Goal: Information Seeking & Learning: Learn about a topic

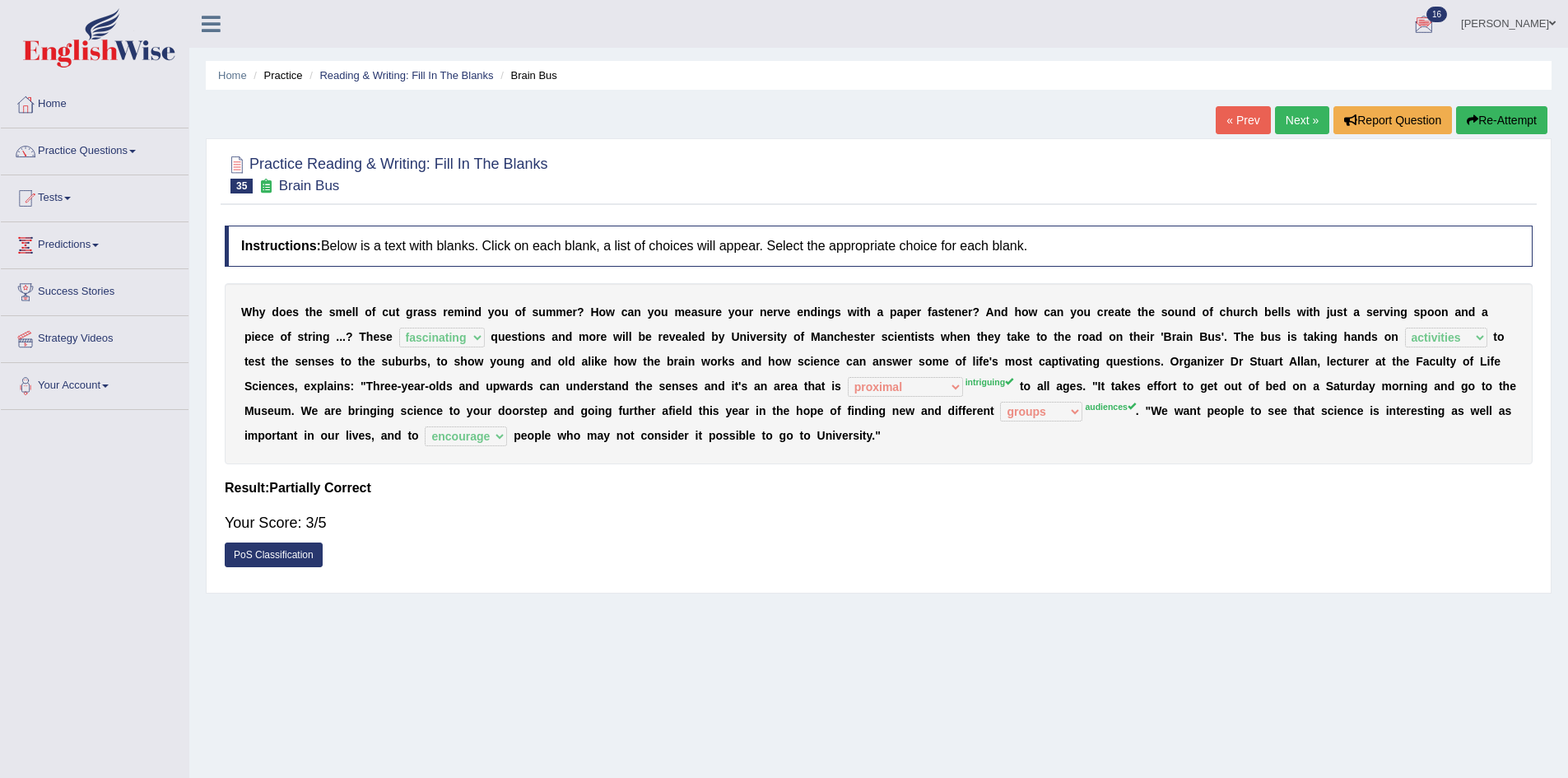
select select "fascinating"
select select "activities"
select select "proximal"
select select "groups"
select select "encourage"
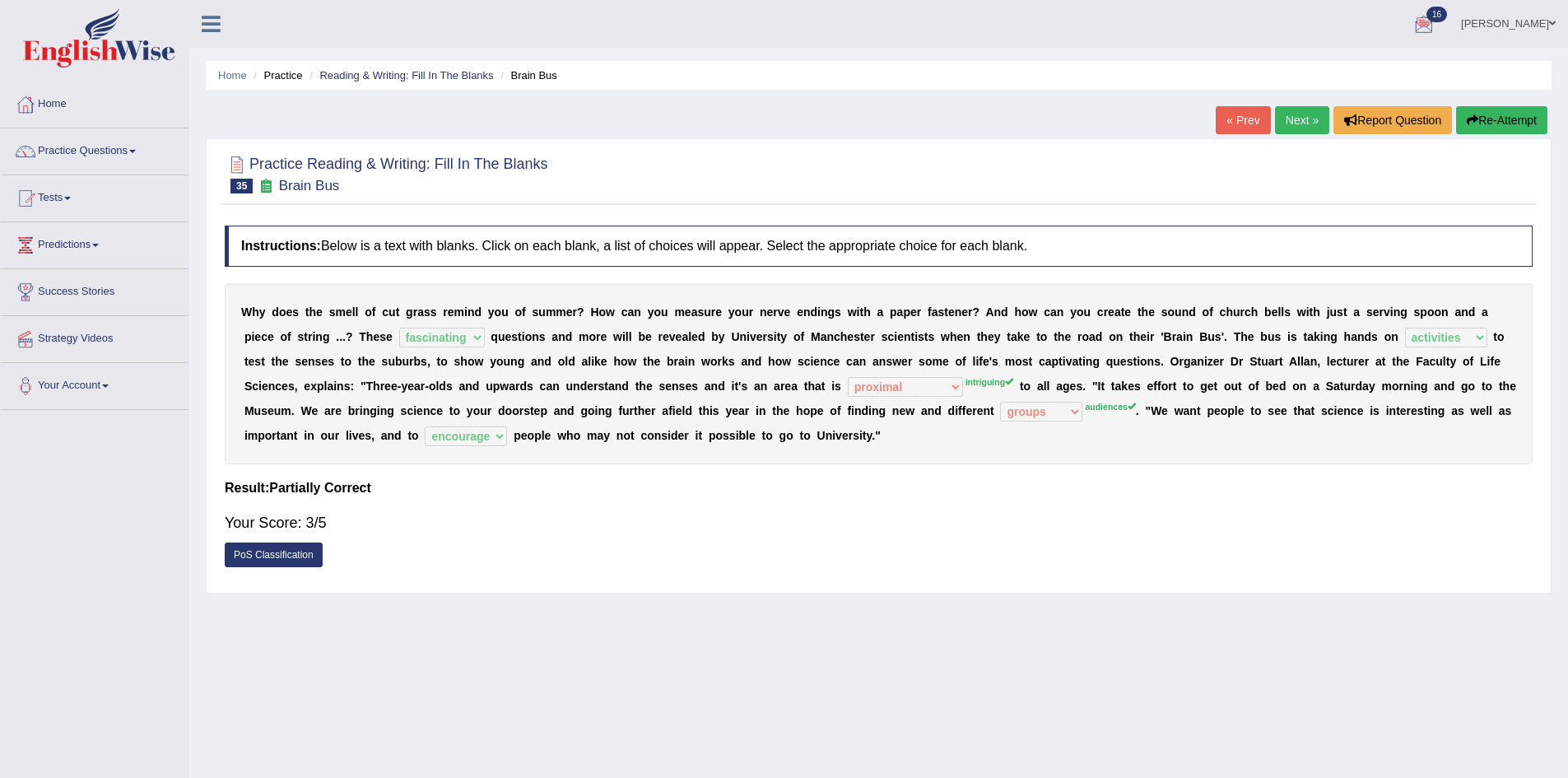
click at [1501, 115] on button "Re-Attempt" at bounding box center [1501, 120] width 92 height 28
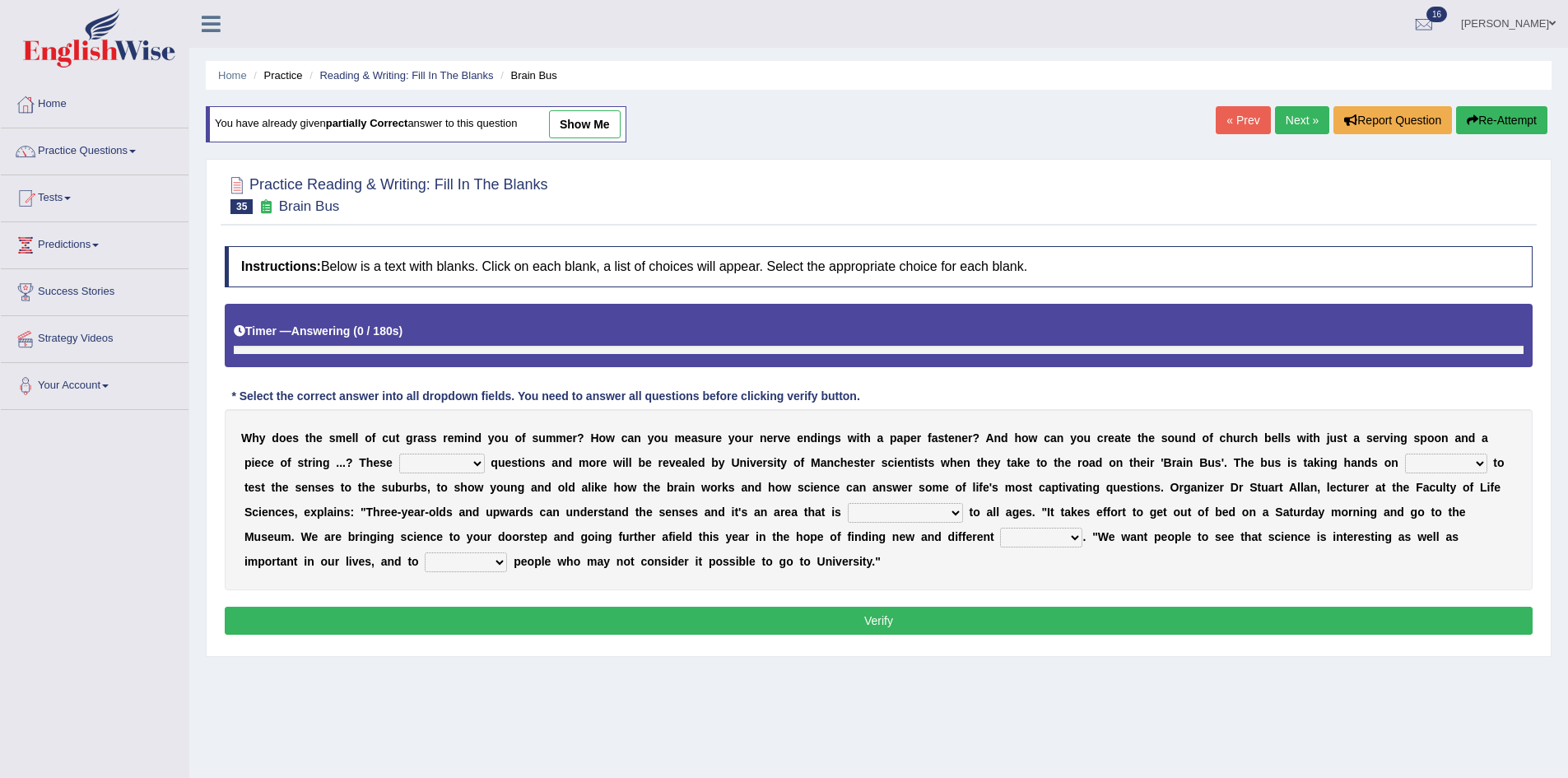
drag, startPoint x: 0, startPoint y: 0, endPoint x: 445, endPoint y: 459, distance: 639.3
click at [445, 459] on select "fascinating unattended gratuitous underlying" at bounding box center [442, 463] width 85 height 19
select select "fascinating"
click at [399, 454] on select "fascinating unattended gratuitous underlying" at bounding box center [442, 463] width 85 height 19
click at [912, 509] on select "misleading disproportionate intriguing proximal" at bounding box center [905, 512] width 115 height 19
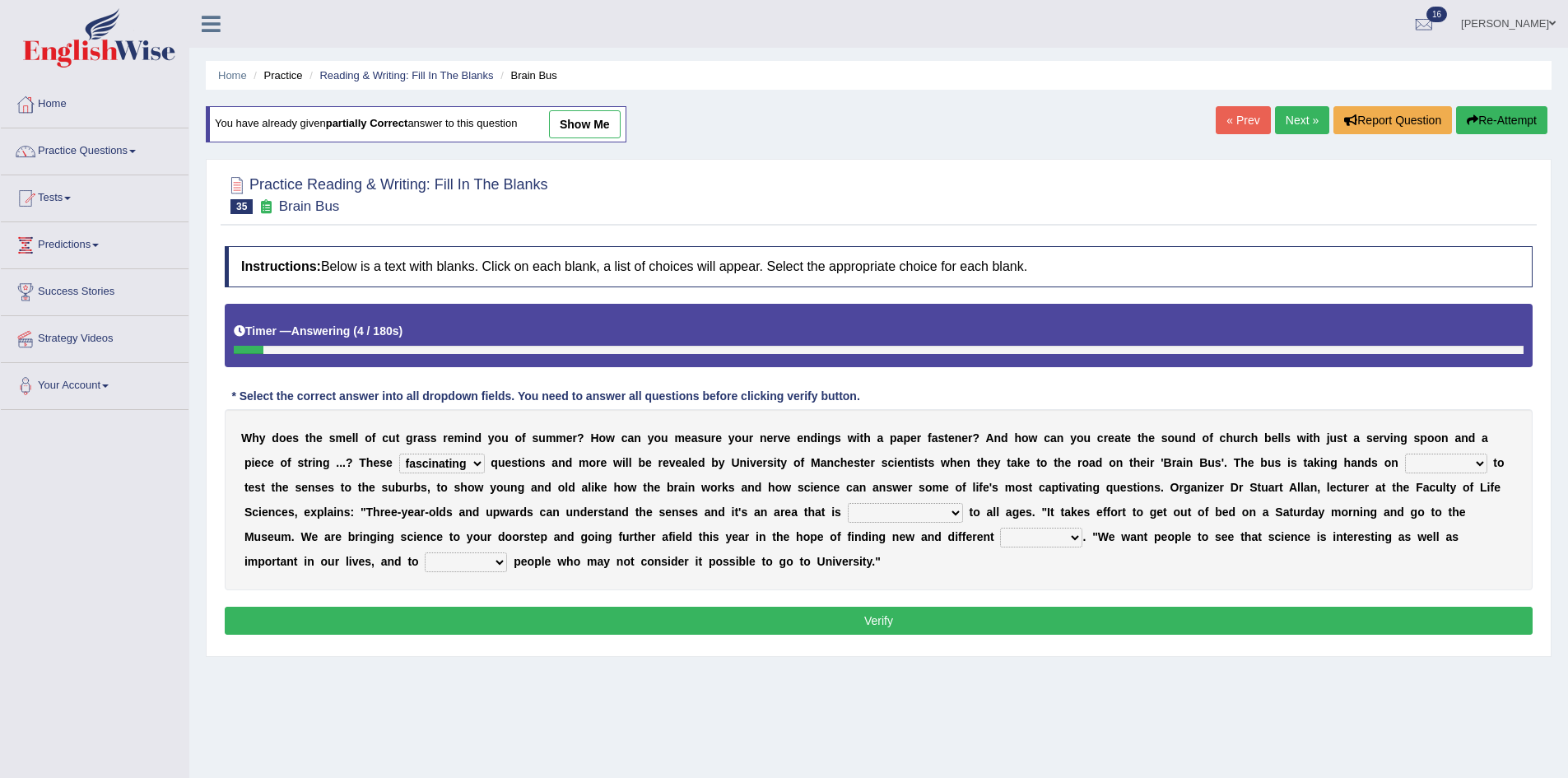
select select "intriguing"
click at [848, 503] on select "misleading disproportionate intriguing proximal" at bounding box center [905, 512] width 115 height 19
click at [1058, 531] on select "groups mobs auditors audiences" at bounding box center [1040, 537] width 82 height 19
select select "audiences"
click at [1000, 528] on select "groups mobs auditors audiences" at bounding box center [1040, 537] width 82 height 19
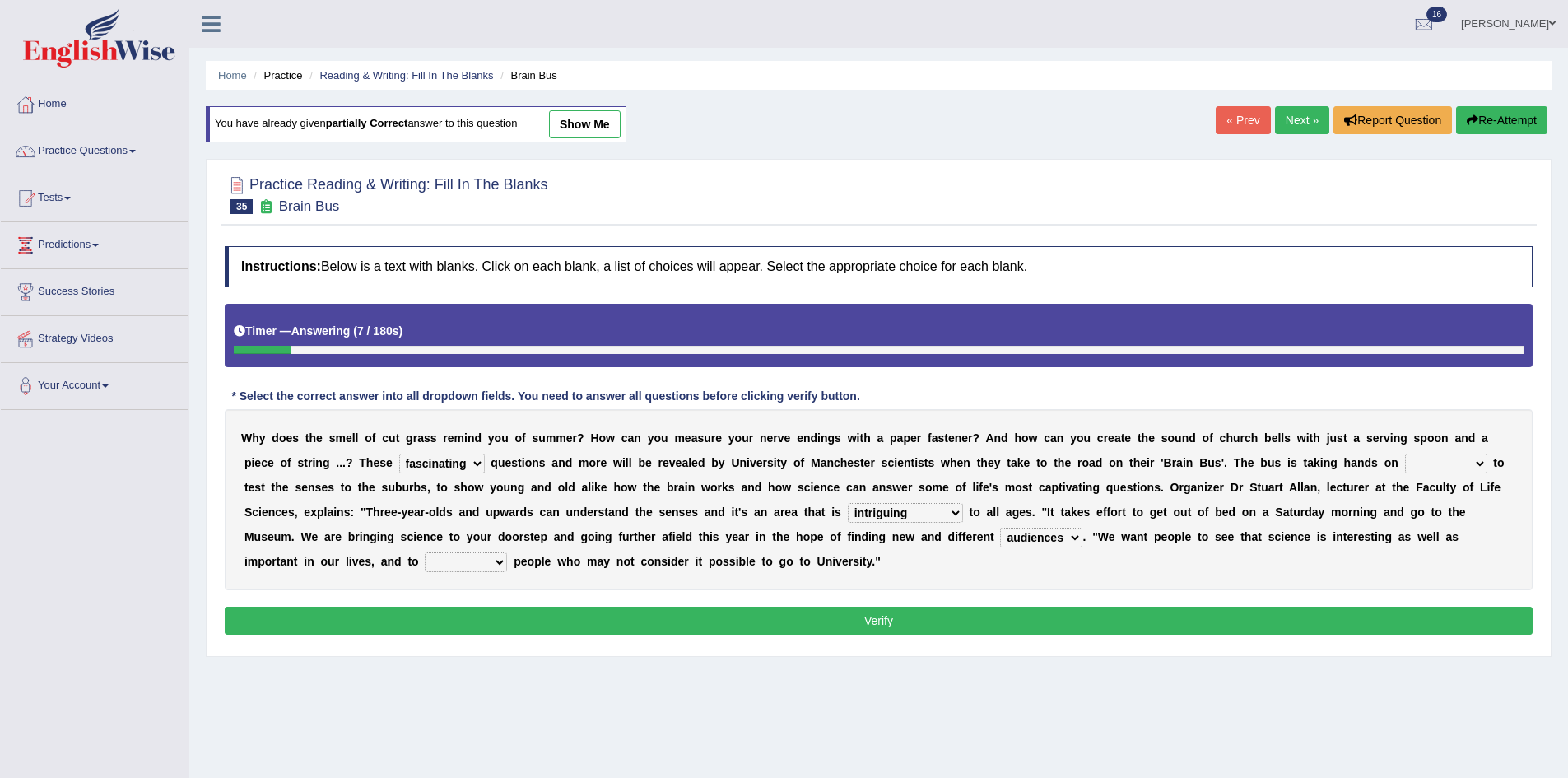
click at [454, 558] on select "force plead credit encourage" at bounding box center [466, 562] width 82 height 19
select select "encourage"
click at [425, 553] on select "force plead credit encourage" at bounding box center [466, 562] width 82 height 19
click at [1445, 470] on select "activities mages facets revenues" at bounding box center [1446, 463] width 82 height 19
select select "activities"
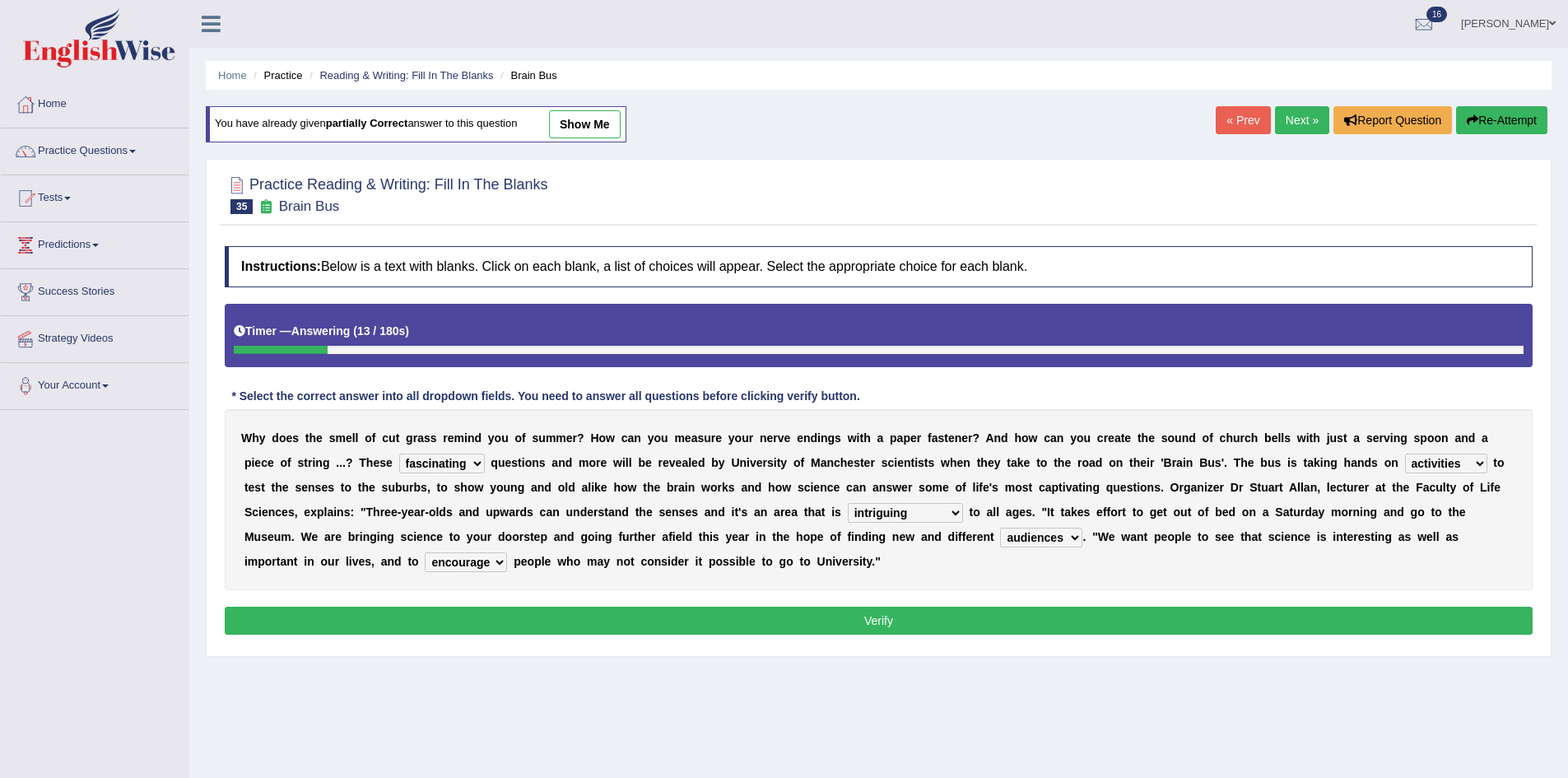
click at [1405, 454] on select "activities mages facets revenues" at bounding box center [1446, 463] width 82 height 19
click at [1318, 621] on button "Verify" at bounding box center [878, 621] width 1308 height 28
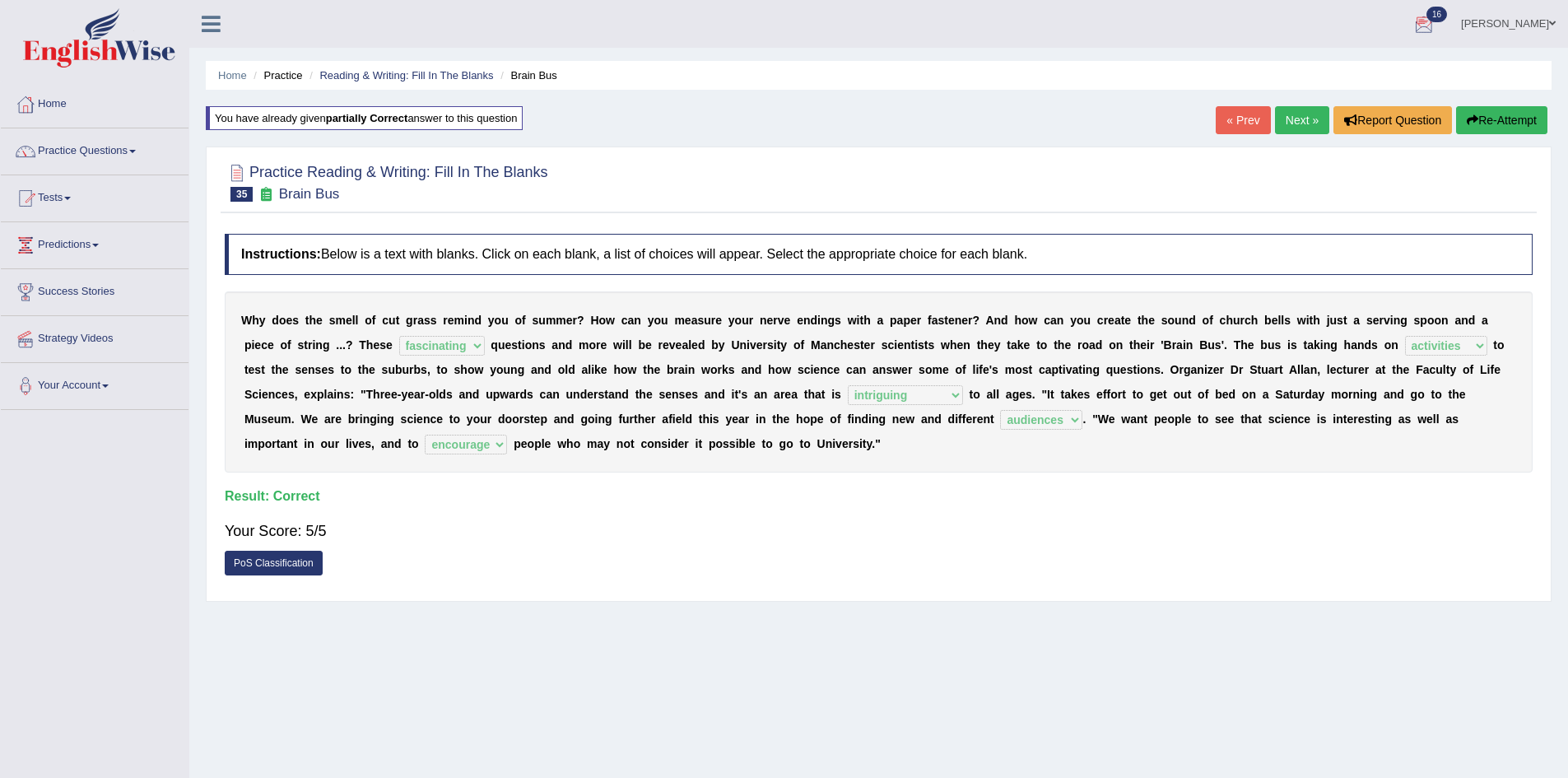
click at [1294, 111] on link "Next »" at bounding box center [1301, 120] width 55 height 28
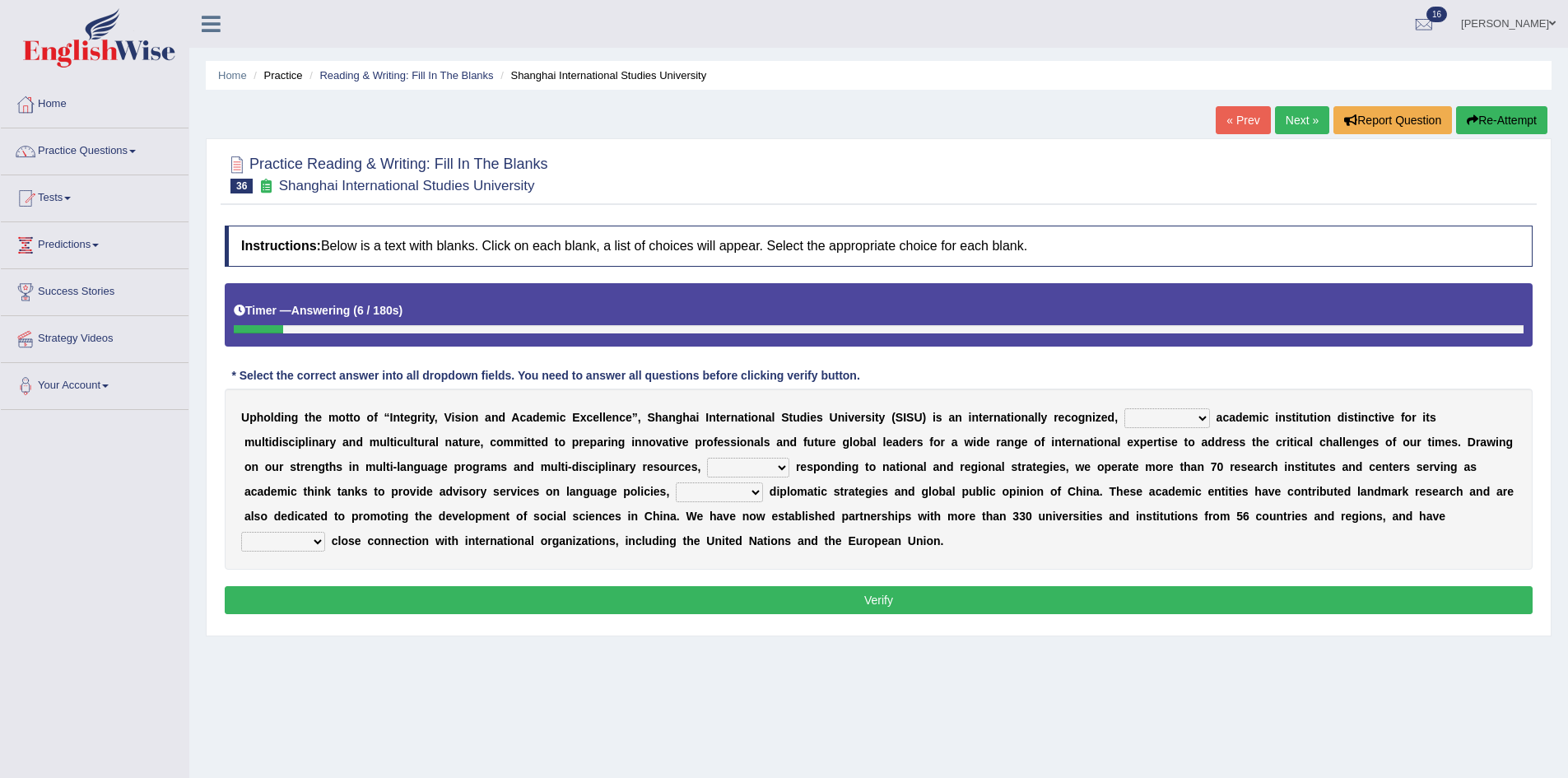
click at [1181, 422] on select "universal amiable dishonest prestigious" at bounding box center [1167, 418] width 85 height 19
select select "prestigious"
click at [1125, 408] on select "universal amiable dishonest prestigious" at bounding box center [1167, 418] width 85 height 19
click at [763, 465] on select "of as with while" at bounding box center [748, 467] width 82 height 19
select select "while"
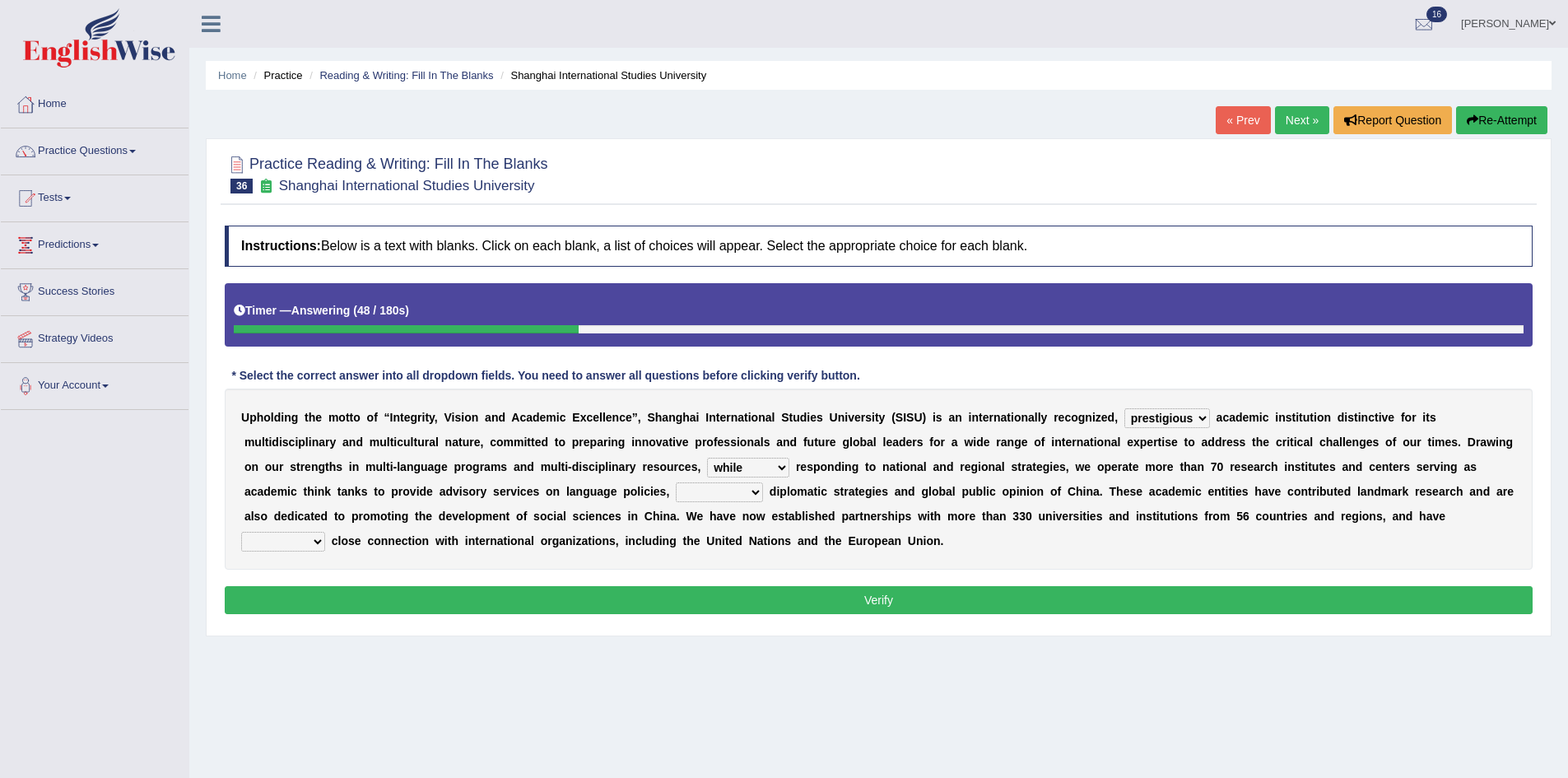
click at [707, 458] on select "of as with while" at bounding box center [748, 467] width 82 height 19
click at [745, 487] on select "city's country's university's province's" at bounding box center [719, 492] width 87 height 19
select select "country's"
click at [676, 483] on select "city's country's university's province's" at bounding box center [719, 492] width 87 height 19
click at [308, 545] on select "maintained disarmed displaced revised" at bounding box center [283, 541] width 84 height 19
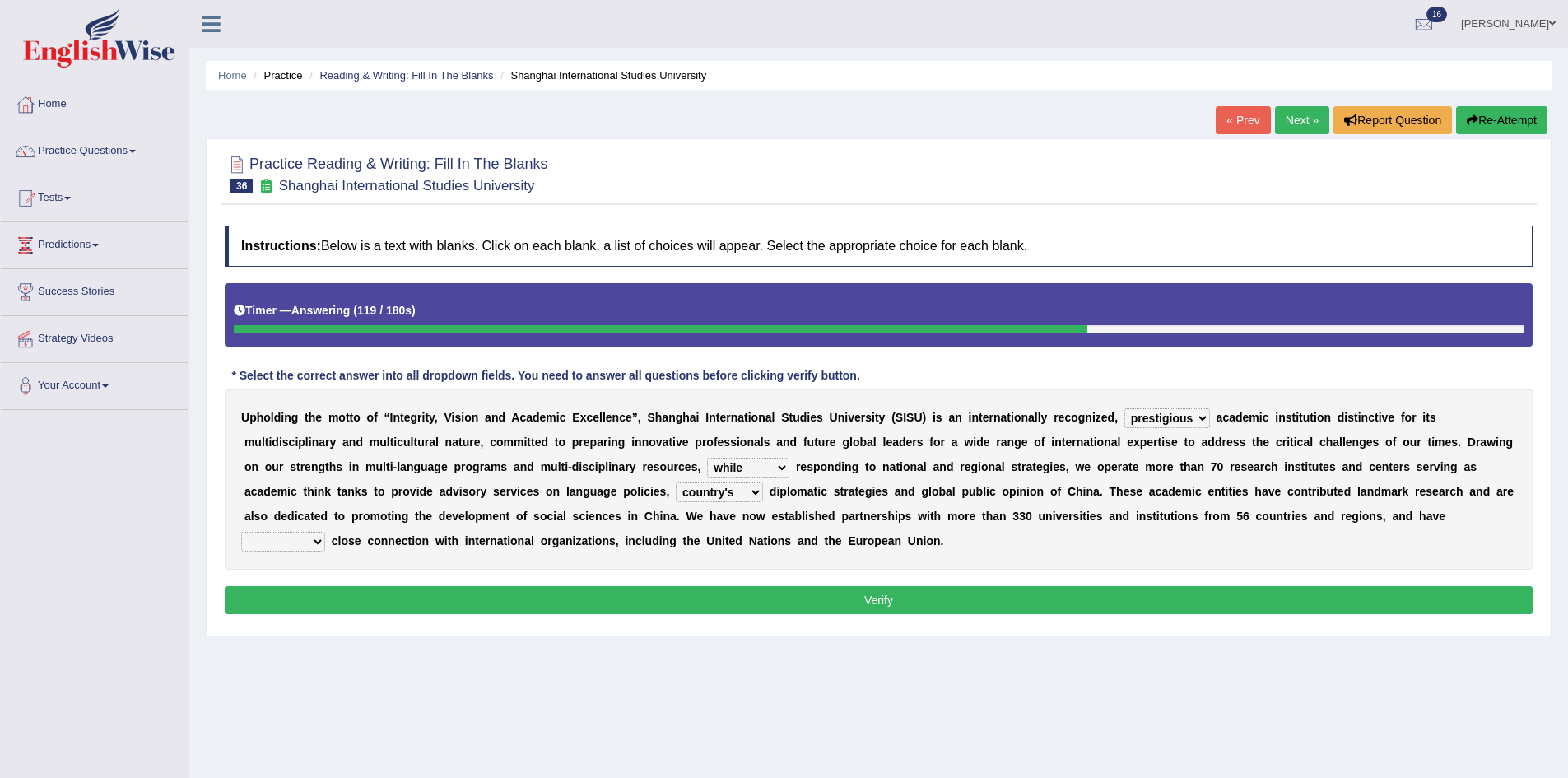
select select "maintained"
click at [242, 532] on select "maintained disarmed displaced revised" at bounding box center [283, 541] width 84 height 19
click at [738, 495] on select "city's country's university's province's" at bounding box center [719, 492] width 87 height 19
click at [795, 561] on div "U p h o l d i n g t h e m o t t o o f “ I n t e g r i t y , V i s i o n a n d A…" at bounding box center [878, 480] width 1308 height 182
click at [826, 596] on button "Verify" at bounding box center [878, 600] width 1308 height 28
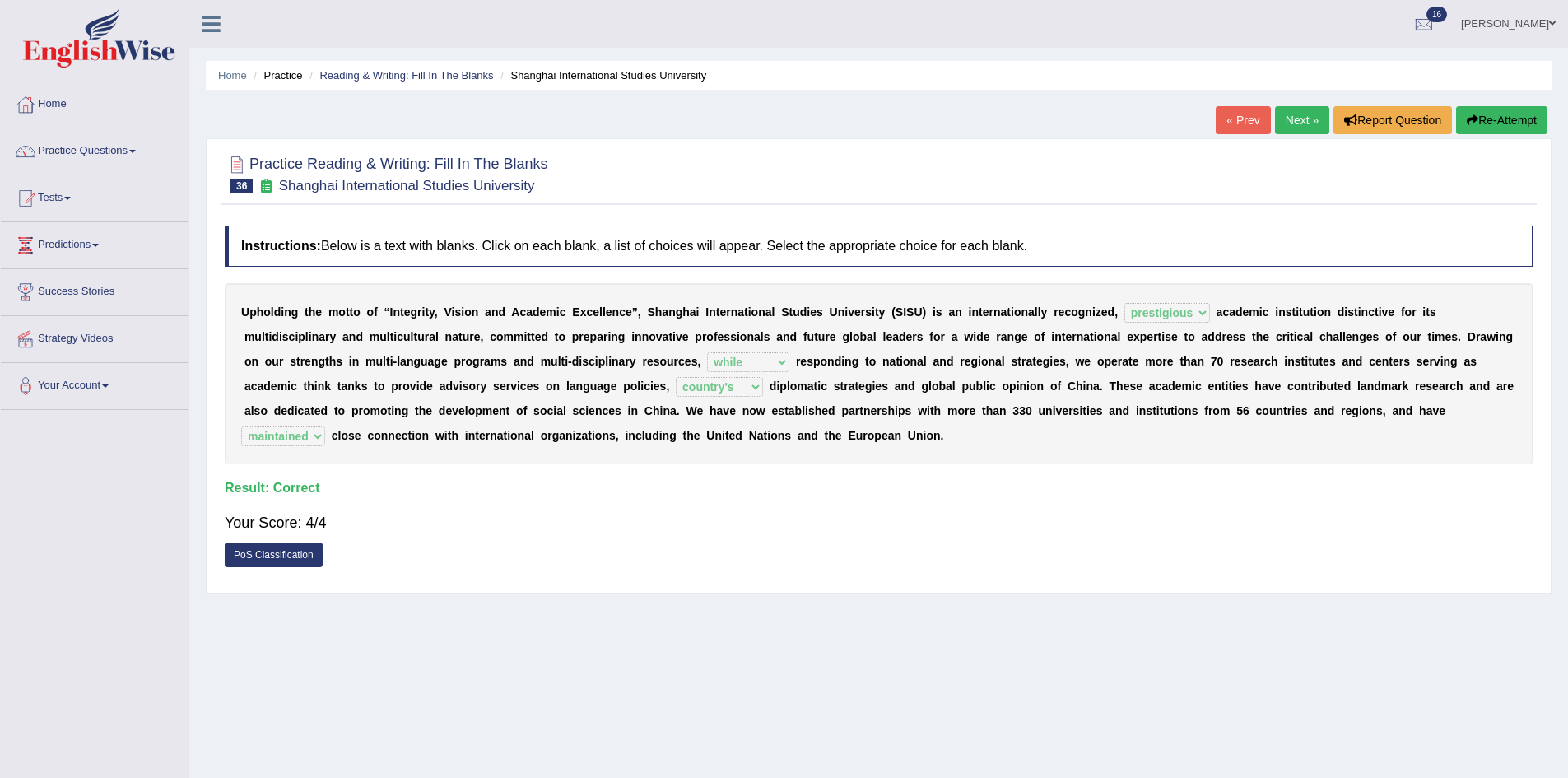
click at [1298, 112] on link "Next »" at bounding box center [1301, 120] width 55 height 28
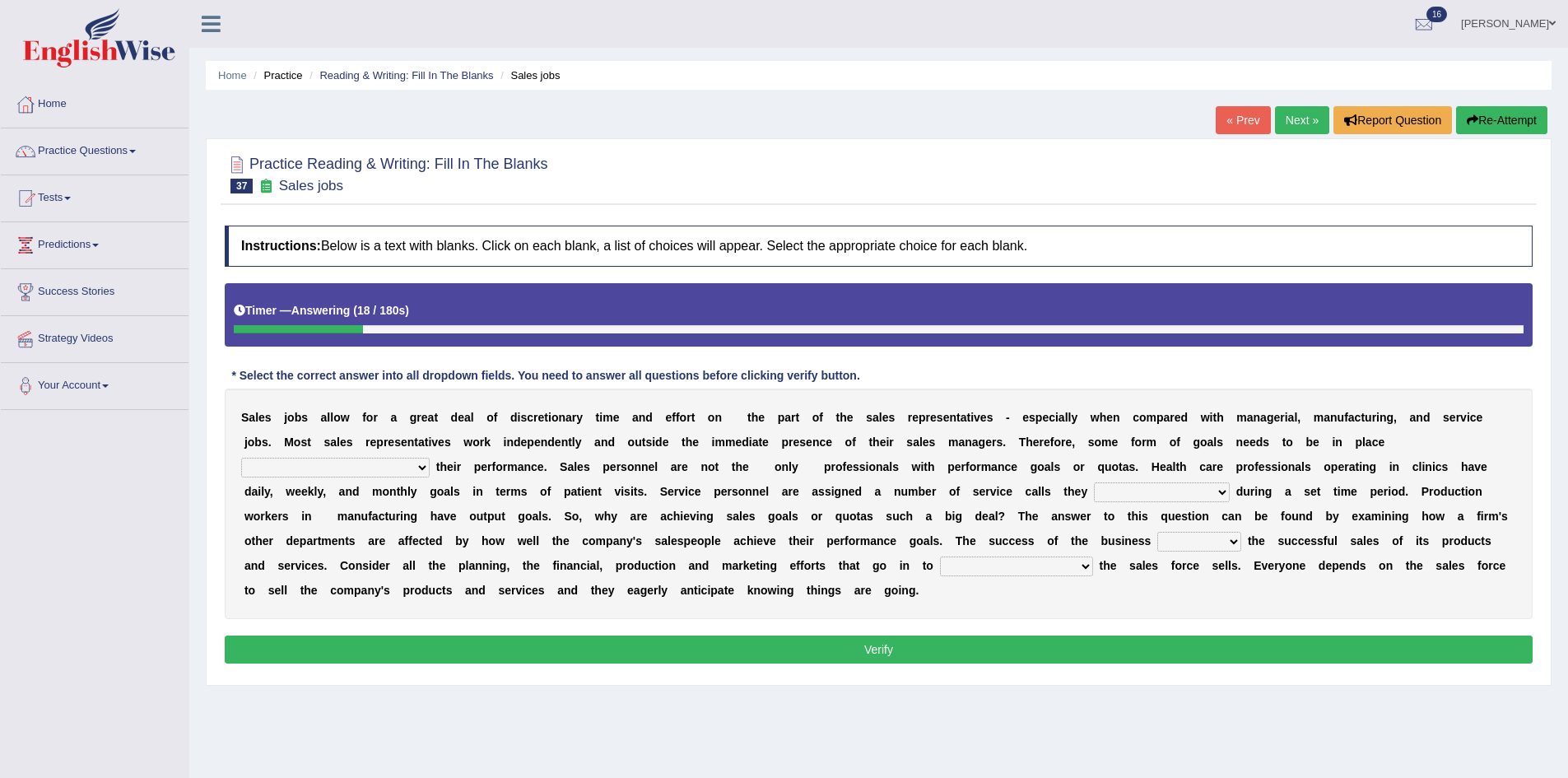
click at [399, 468] on select "as motive and guide should motivate and guide to help motivate and guide as hel…" at bounding box center [336, 467] width 189 height 19
click at [242, 458] on select "as motive and guide should motivate and guide to help motivate and guide as hel…" at bounding box center [336, 467] width 189 height 19
click at [420, 470] on select "as motive and guide should motivate and guide to help motivate and guide as hel…" at bounding box center [336, 467] width 189 height 19
select select "to help motivate and guide"
click at [242, 458] on select "as motive and guide should motivate and guide to help motivate and guide as hel…" at bounding box center [336, 467] width 189 height 19
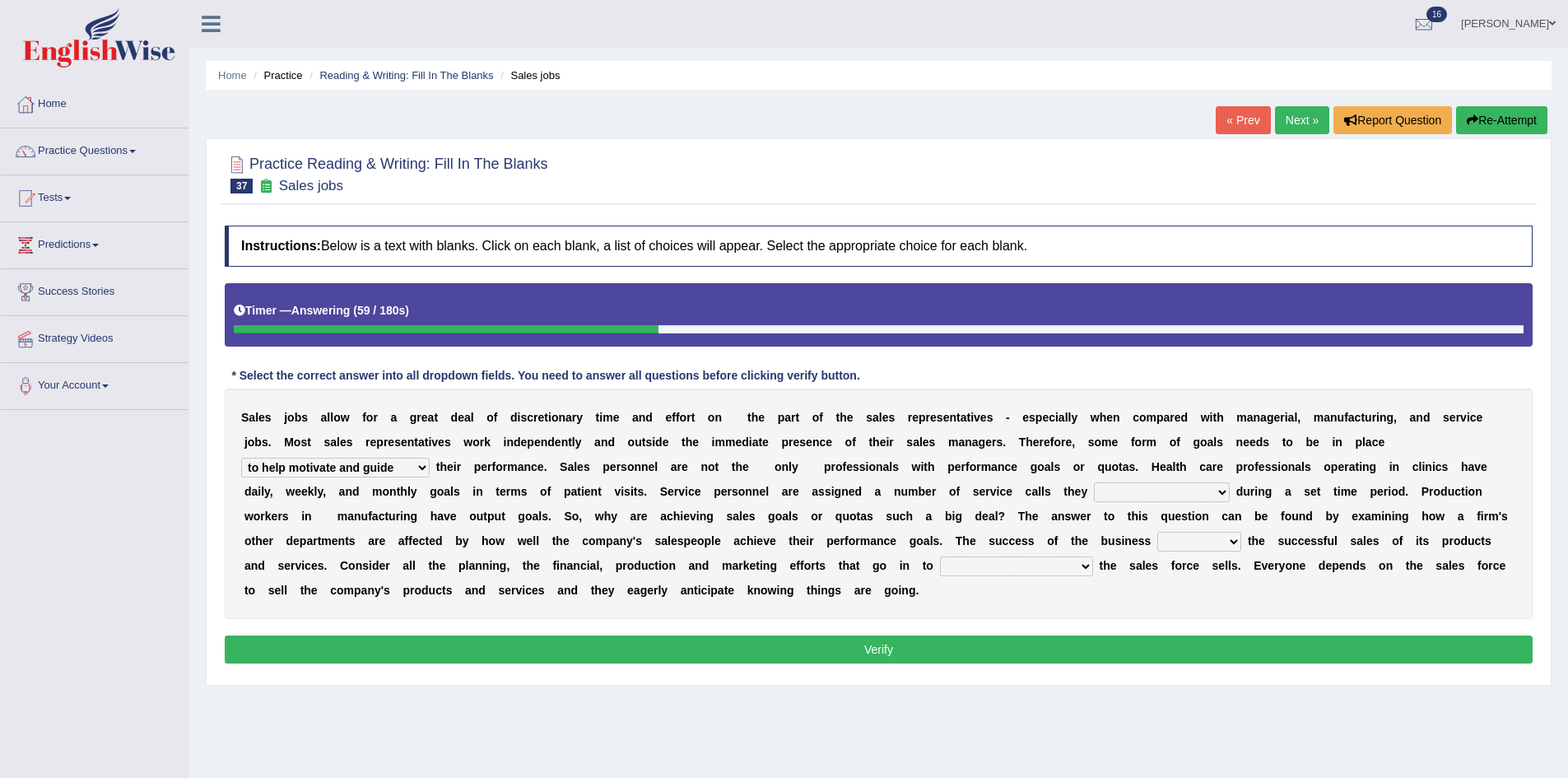
click at [428, 468] on select "as motive and guide should motivate and guide to help motivate and guide as hel…" at bounding box center [336, 467] width 189 height 19
click at [432, 613] on div "S a l e s j o b s a l l o w f o r a g r e a t d e a l o f d i s c r e t i o n a…" at bounding box center [878, 504] width 1308 height 231
click at [415, 471] on select "as motive and guide should motivate and guide to help motivate and guide as hel…" at bounding box center [336, 467] width 189 height 19
click at [442, 595] on b "t" at bounding box center [443, 590] width 4 height 13
click at [1213, 491] on select "can perform must perform often are performed might be performing" at bounding box center [1162, 492] width 136 height 19
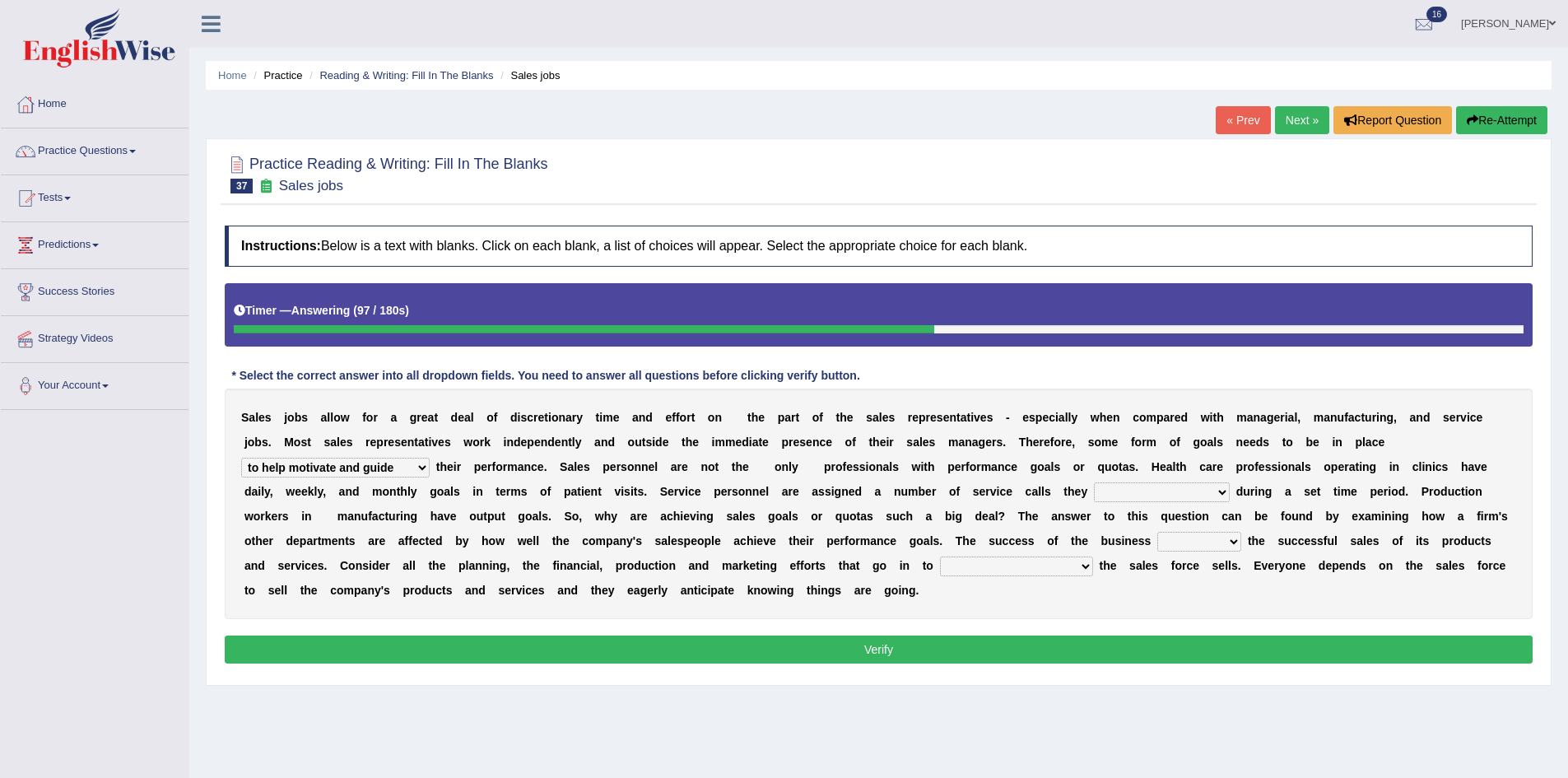
select select "might be performing"
click at [1094, 483] on select "can perform must perform often are performed might be performing" at bounding box center [1162, 492] width 136 height 19
click at [1221, 546] on select "hinges on is set at lasts until look ahead" at bounding box center [1199, 541] width 84 height 19
select select "hinges on"
click at [1157, 532] on select "hinges on is set at lasts until look ahead" at bounding box center [1199, 541] width 84 height 19
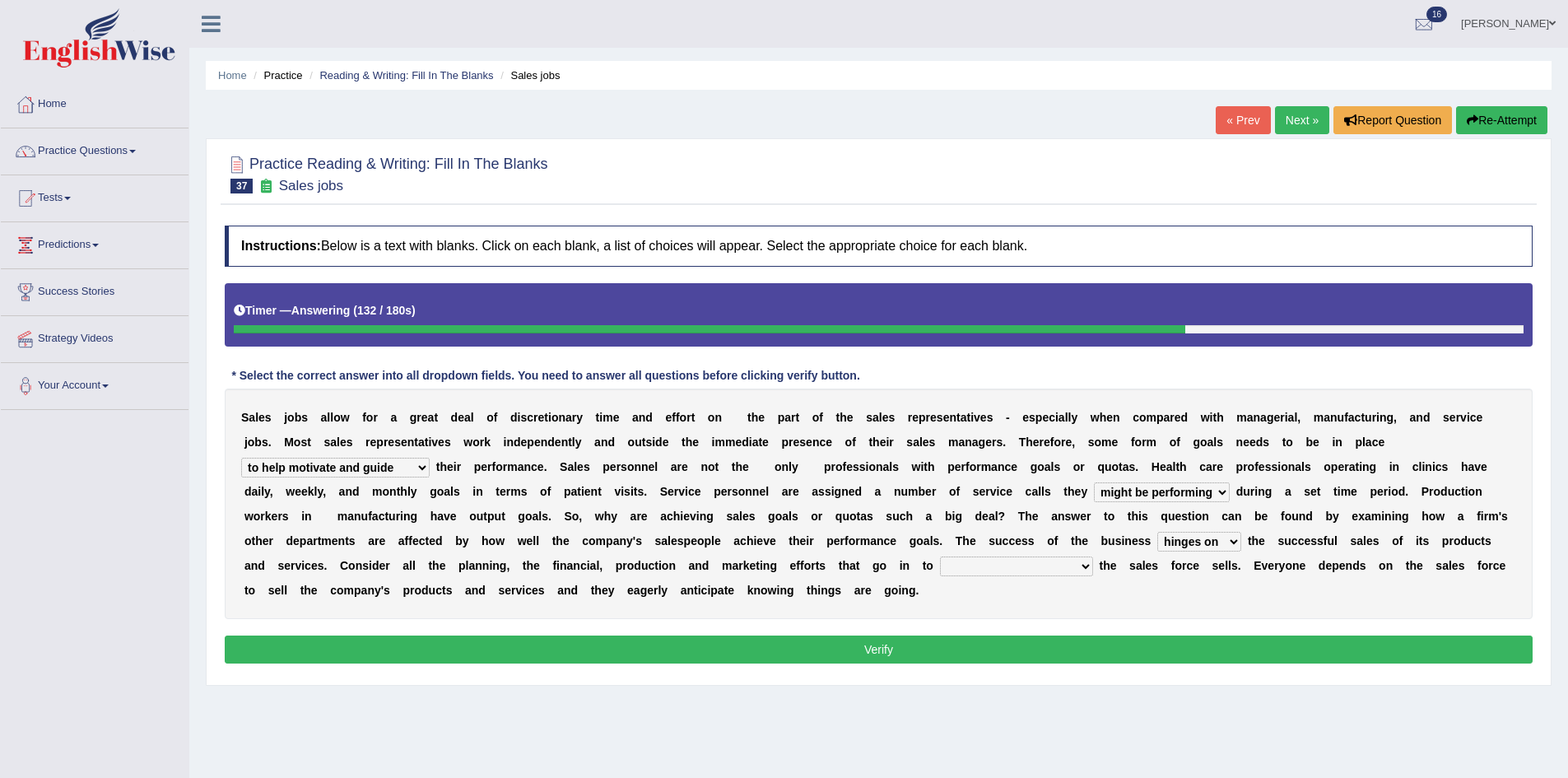
click at [1046, 569] on select "describing how producing what constructing how much analyzing where" at bounding box center [1015, 566] width 153 height 19
select select "describing how"
click at [940, 557] on select "describing how producing what constructing how much analyzing where" at bounding box center [1015, 566] width 153 height 19
click at [1040, 645] on button "Verify" at bounding box center [878, 649] width 1308 height 28
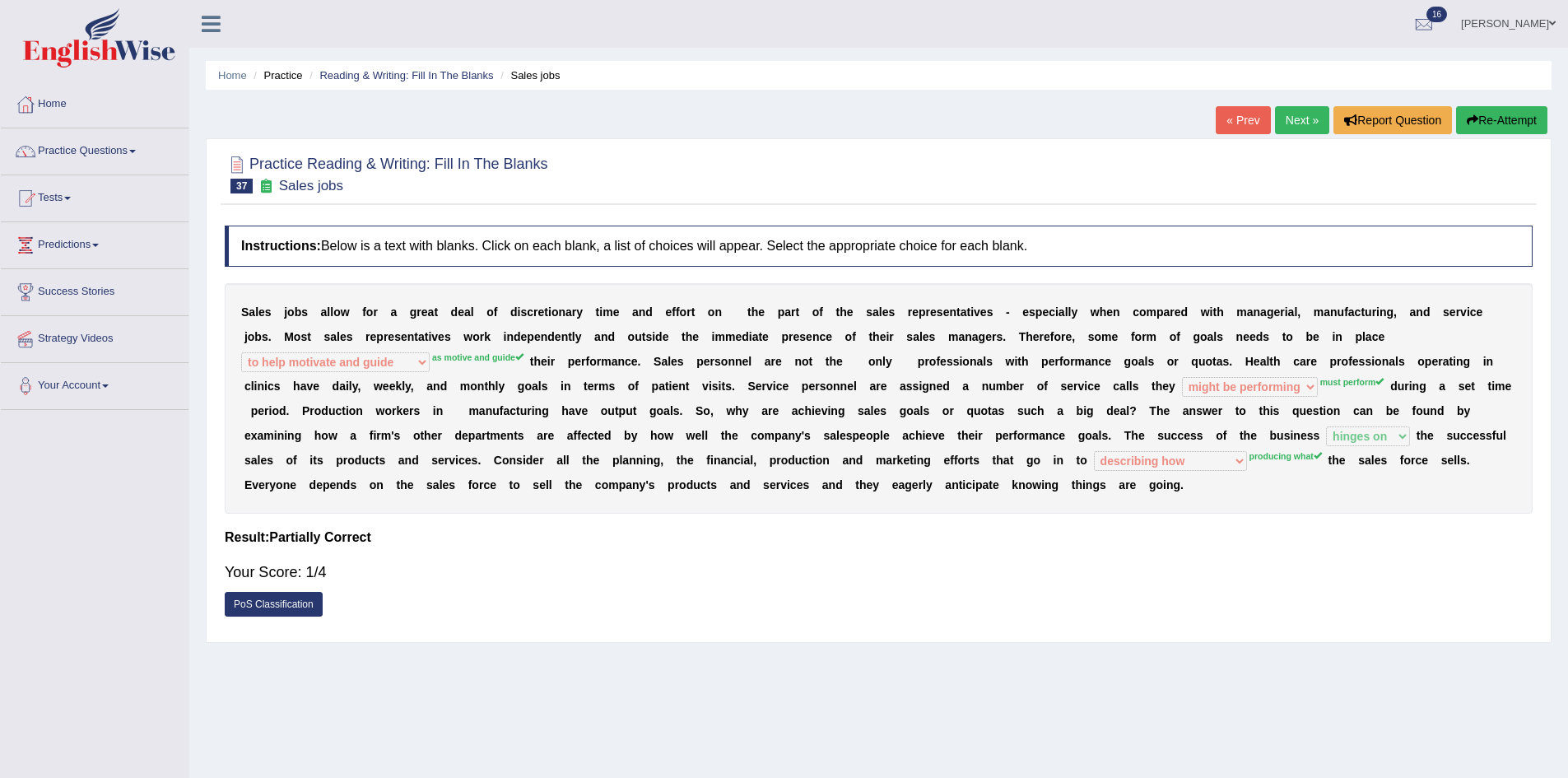
click at [1493, 124] on button "Re-Attempt" at bounding box center [1501, 120] width 92 height 28
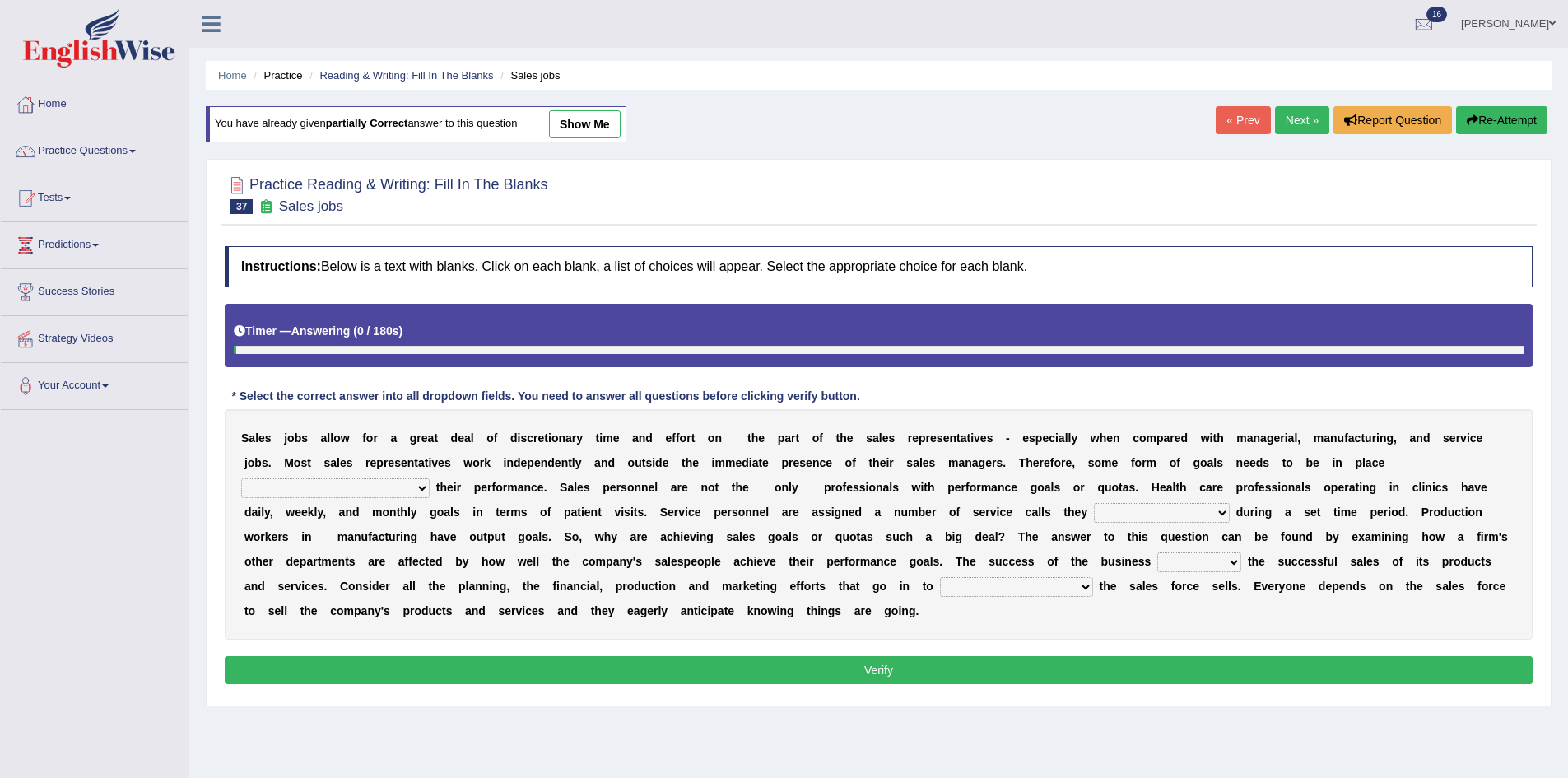
click at [390, 485] on select "as motive and guide should motivate and guide to help motivate and guide as hel…" at bounding box center [336, 488] width 189 height 19
select select "as motive and guide"
click at [242, 479] on select "as motive and guide should motivate and guide to help motivate and guide as hel…" at bounding box center [336, 488] width 189 height 19
click at [1186, 509] on select "can perform must perform often are performed might be performing" at bounding box center [1162, 512] width 136 height 19
select select "must perform"
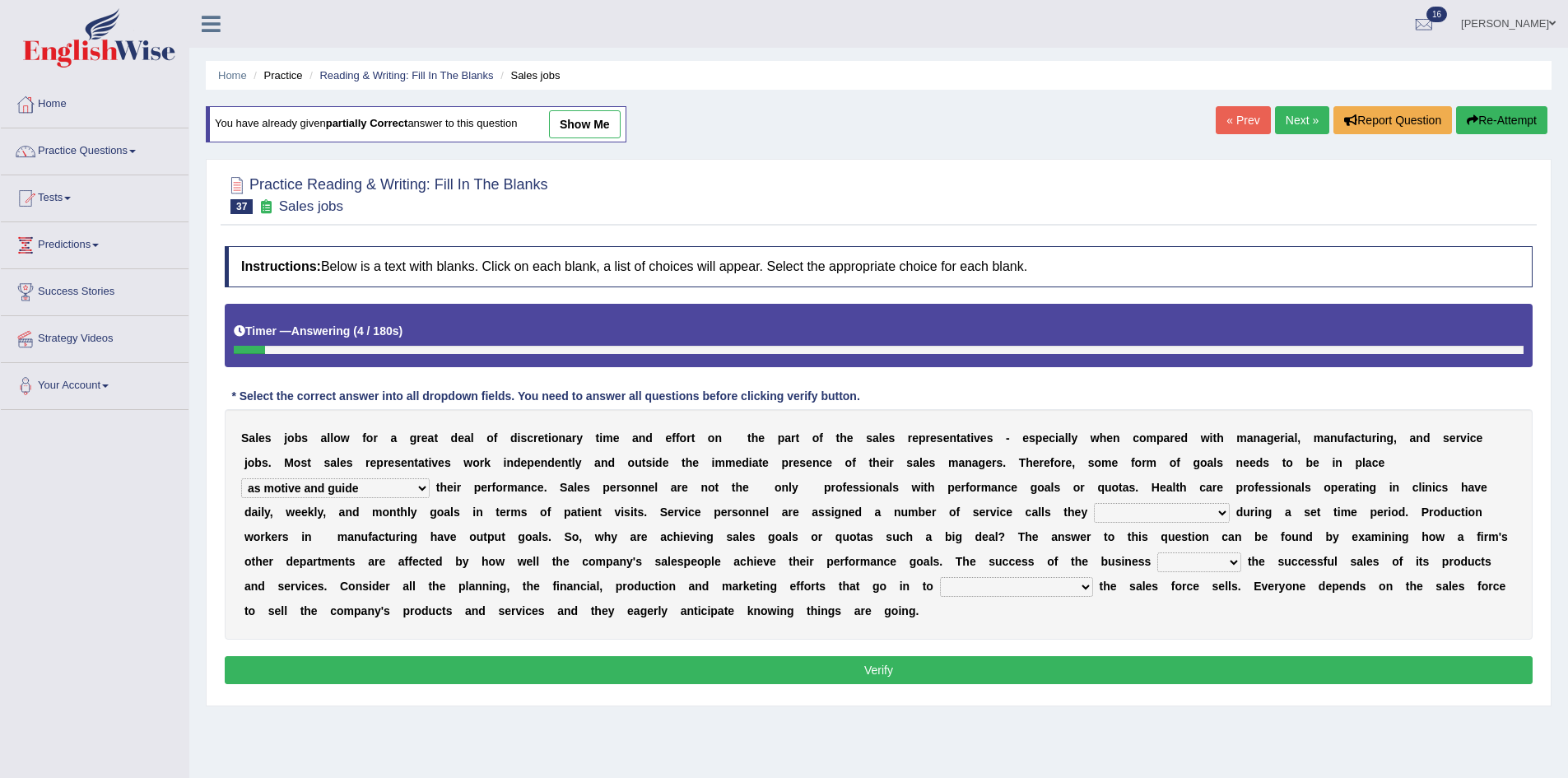
click at [1094, 503] on select "can perform must perform often are performed might be performing" at bounding box center [1162, 512] width 136 height 19
click at [1213, 558] on select "hinges on is set at lasts until look ahead" at bounding box center [1199, 562] width 84 height 19
select select "hinges on"
click at [1157, 553] on select "hinges on is set at lasts until look ahead" at bounding box center [1199, 562] width 84 height 19
click at [1065, 590] on select "describing how producing what constructing how much analyzing where" at bounding box center [1015, 586] width 153 height 19
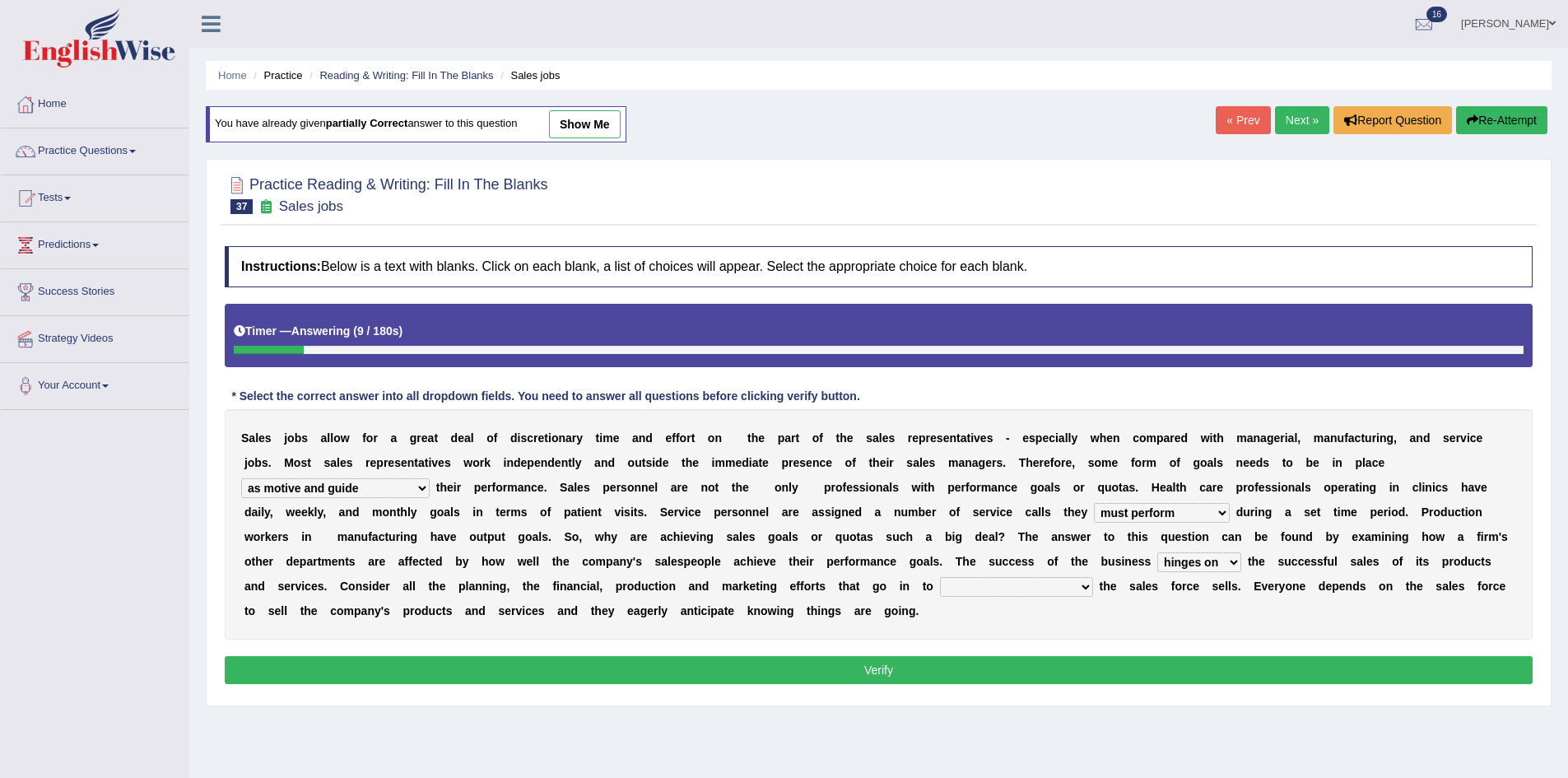
select select "producing what"
click at [940, 577] on select "describing how producing what constructing how much analyzing where" at bounding box center [1015, 586] width 153 height 19
click at [876, 671] on button "Verify" at bounding box center [878, 671] width 1308 height 28
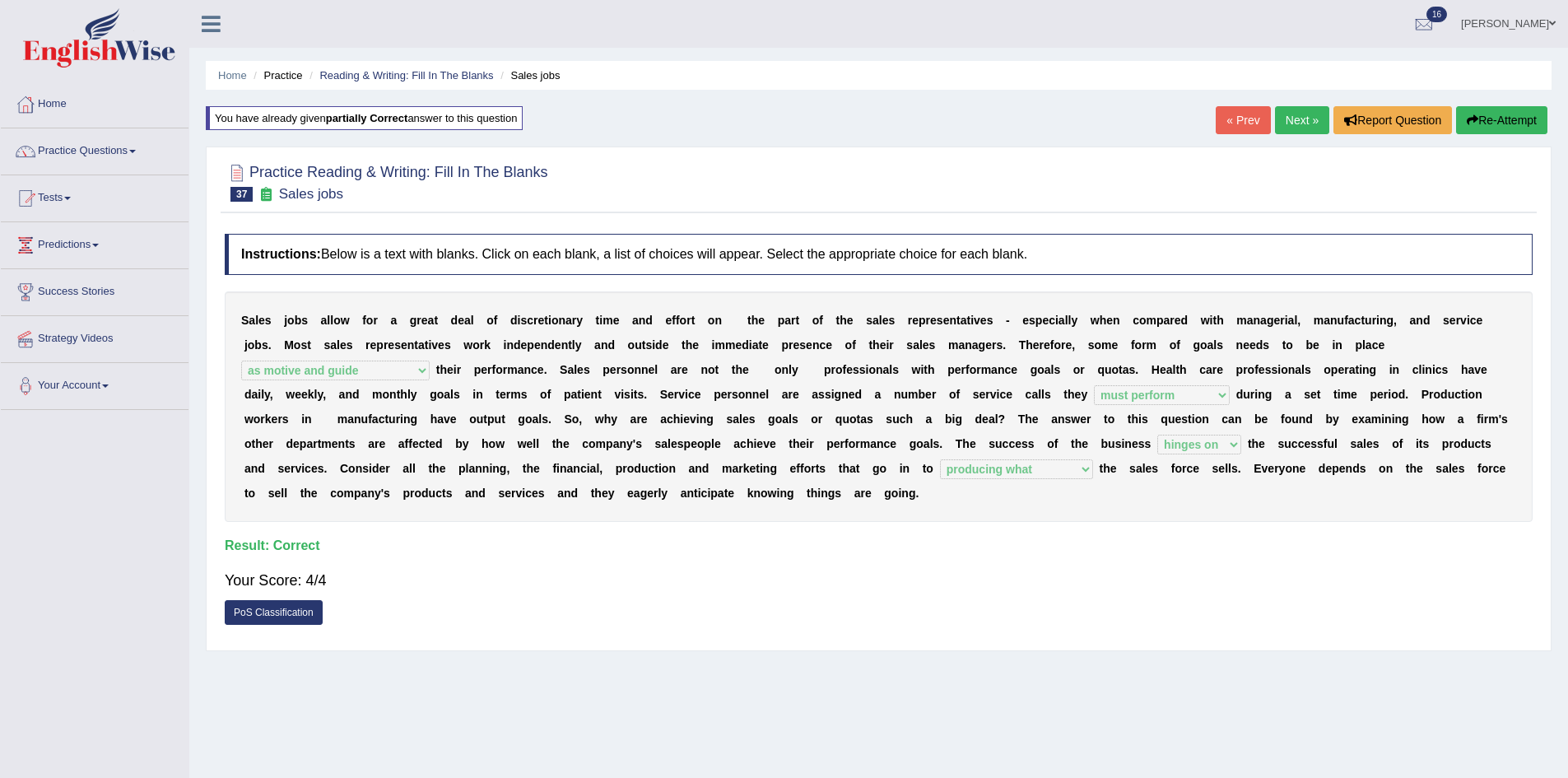
click at [1286, 115] on link "Next »" at bounding box center [1301, 120] width 55 height 28
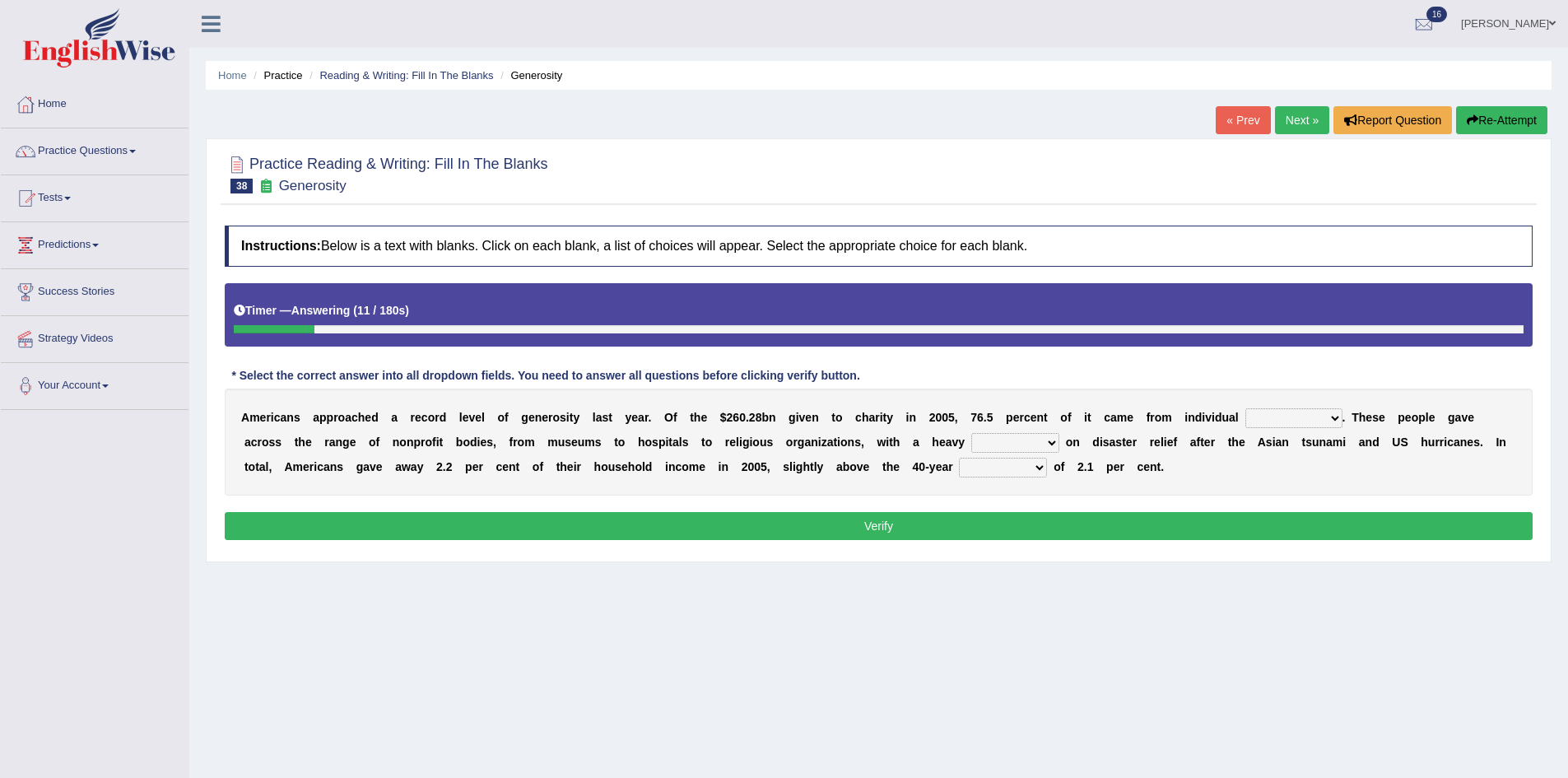
click at [1311, 424] on select "donors accounts businessmen honors" at bounding box center [1293, 418] width 97 height 19
select select "accounts"
click at [1245, 408] on select "donors accounts businessmen honors" at bounding box center [1293, 418] width 97 height 19
click at [1043, 441] on select "analysis imagination emphasis hypothesis" at bounding box center [1014, 443] width 88 height 19
click at [971, 433] on select "analysis imagination emphasis hypothesis" at bounding box center [1014, 443] width 88 height 19
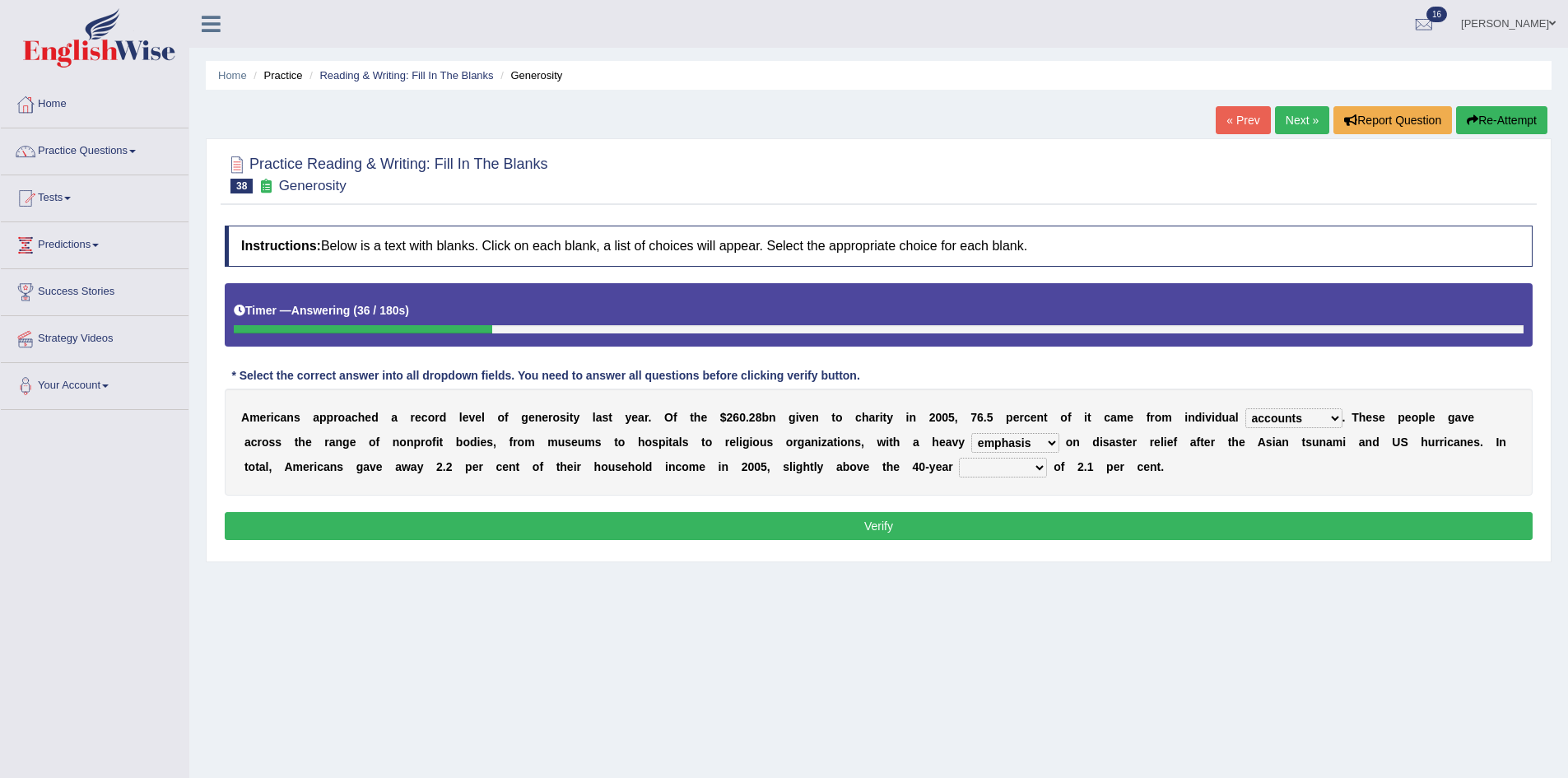
click at [1054, 442] on select "analysis imagination emphasis hypothesis" at bounding box center [1014, 443] width 88 height 19
click at [971, 433] on select "analysis imagination emphasis hypothesis" at bounding box center [1014, 443] width 88 height 19
click at [1001, 435] on select "analysis imagination emphasis hypothesis" at bounding box center [1014, 443] width 88 height 19
select select "emphasis"
click at [971, 433] on select "analysis imagination emphasis hypothesis" at bounding box center [1014, 443] width 88 height 19
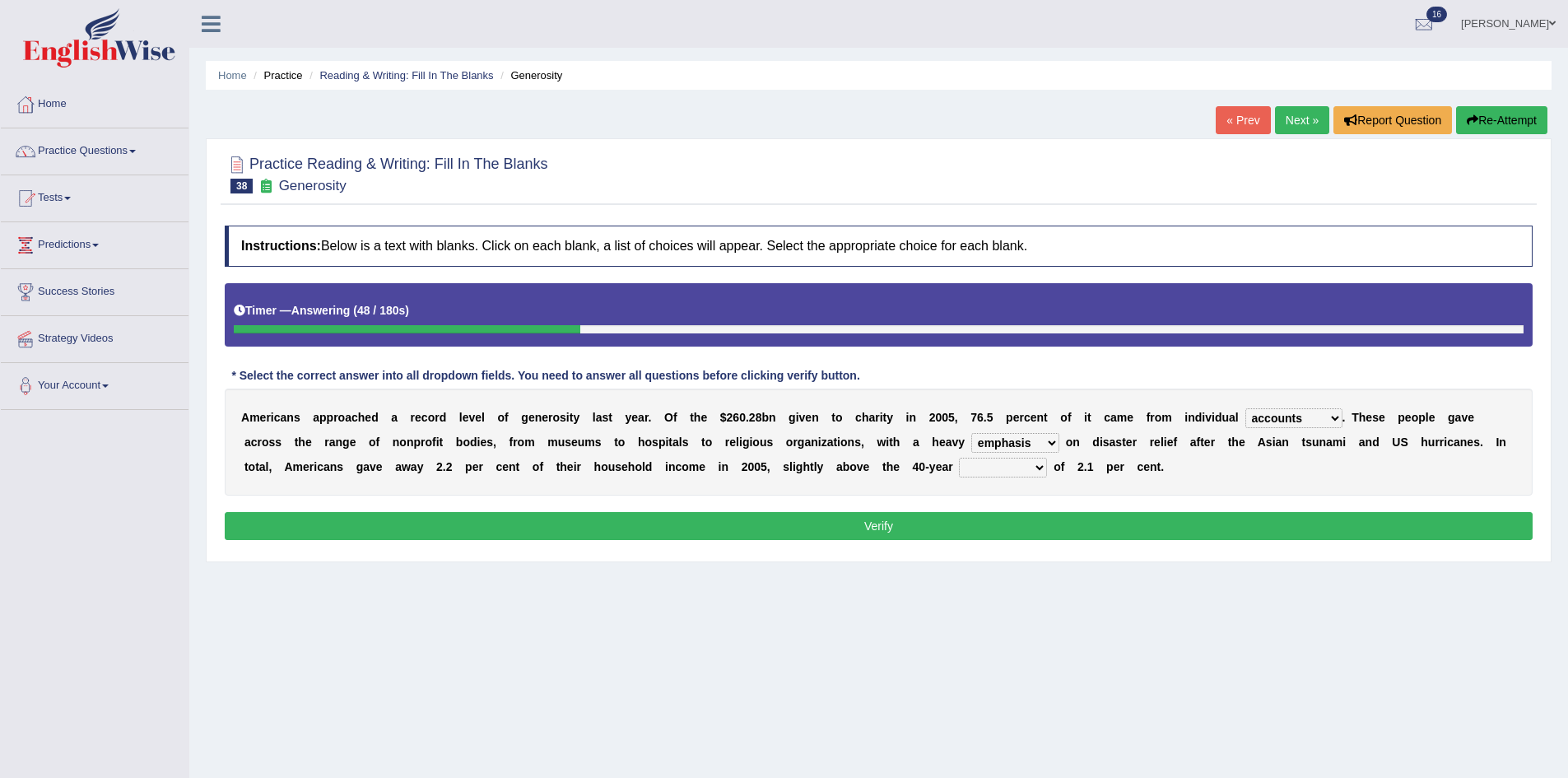
click at [1012, 468] on select "coverage average indebtness sovereignty" at bounding box center [1002, 467] width 88 height 19
select select "average"
click at [959, 458] on select "coverage average indebtness sovereignty" at bounding box center [1002, 467] width 88 height 19
click at [1030, 532] on button "Verify" at bounding box center [878, 526] width 1308 height 28
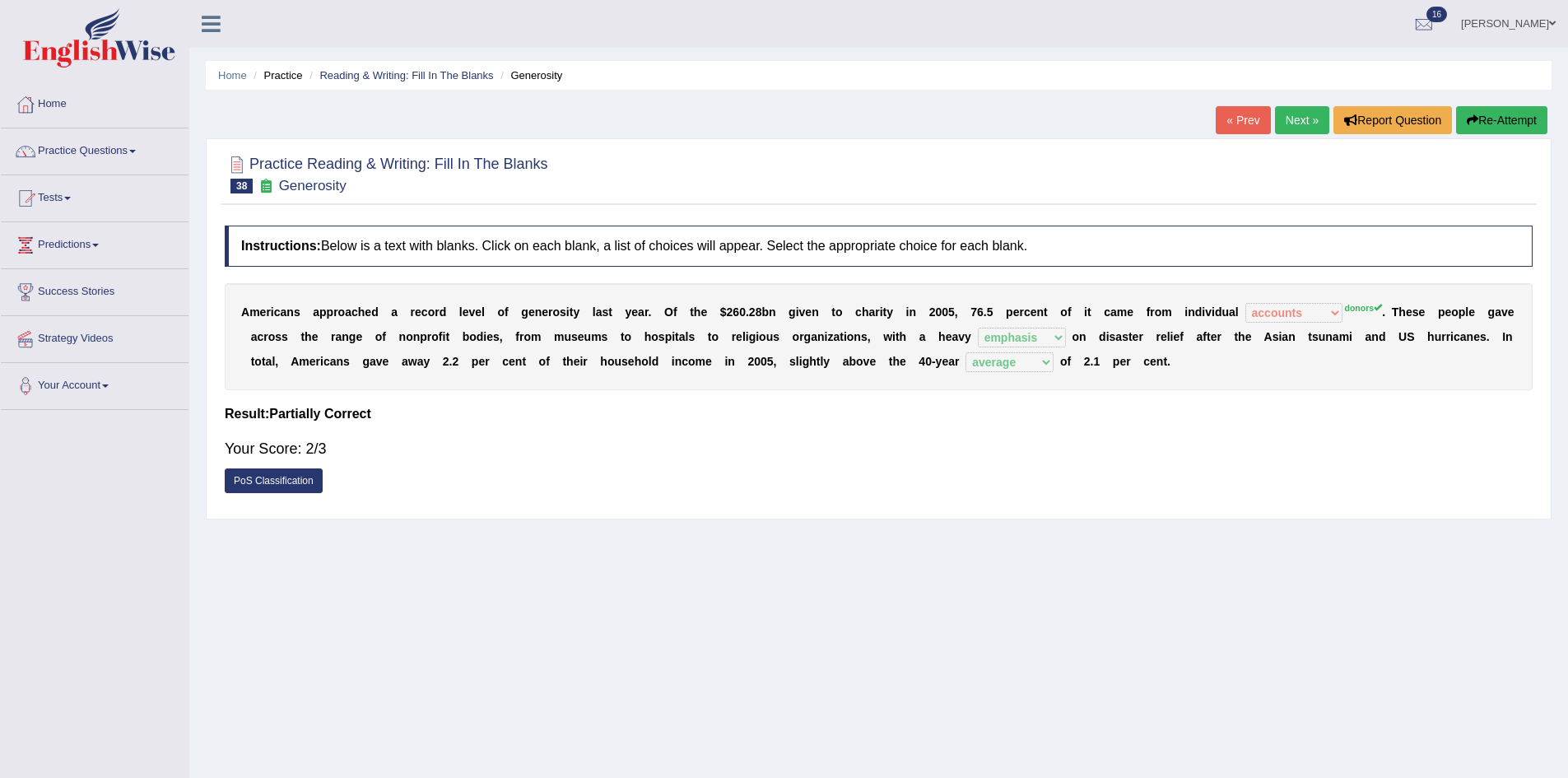
click at [1287, 108] on link "Next »" at bounding box center [1301, 120] width 55 height 28
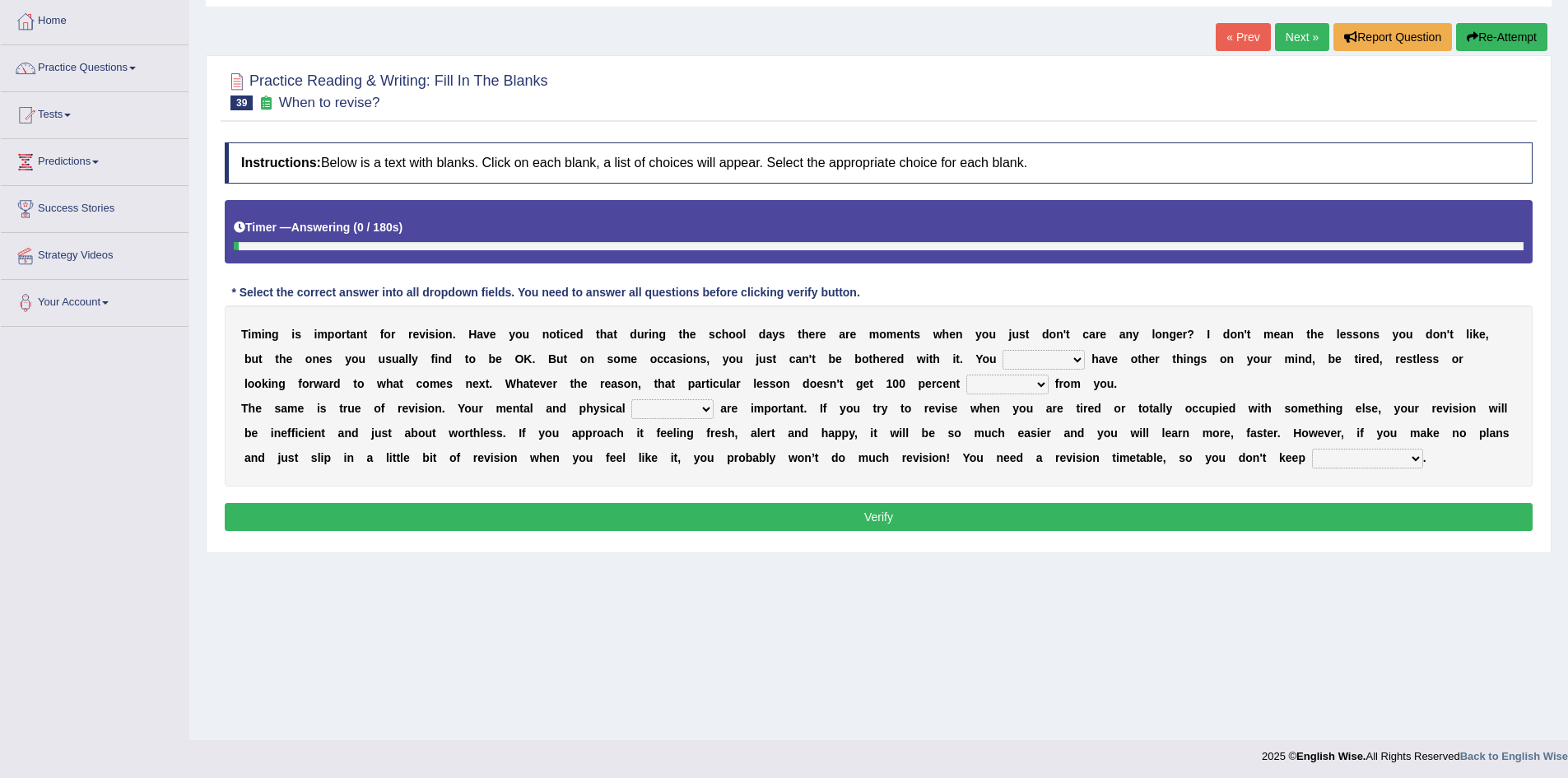
scroll to position [86, 0]
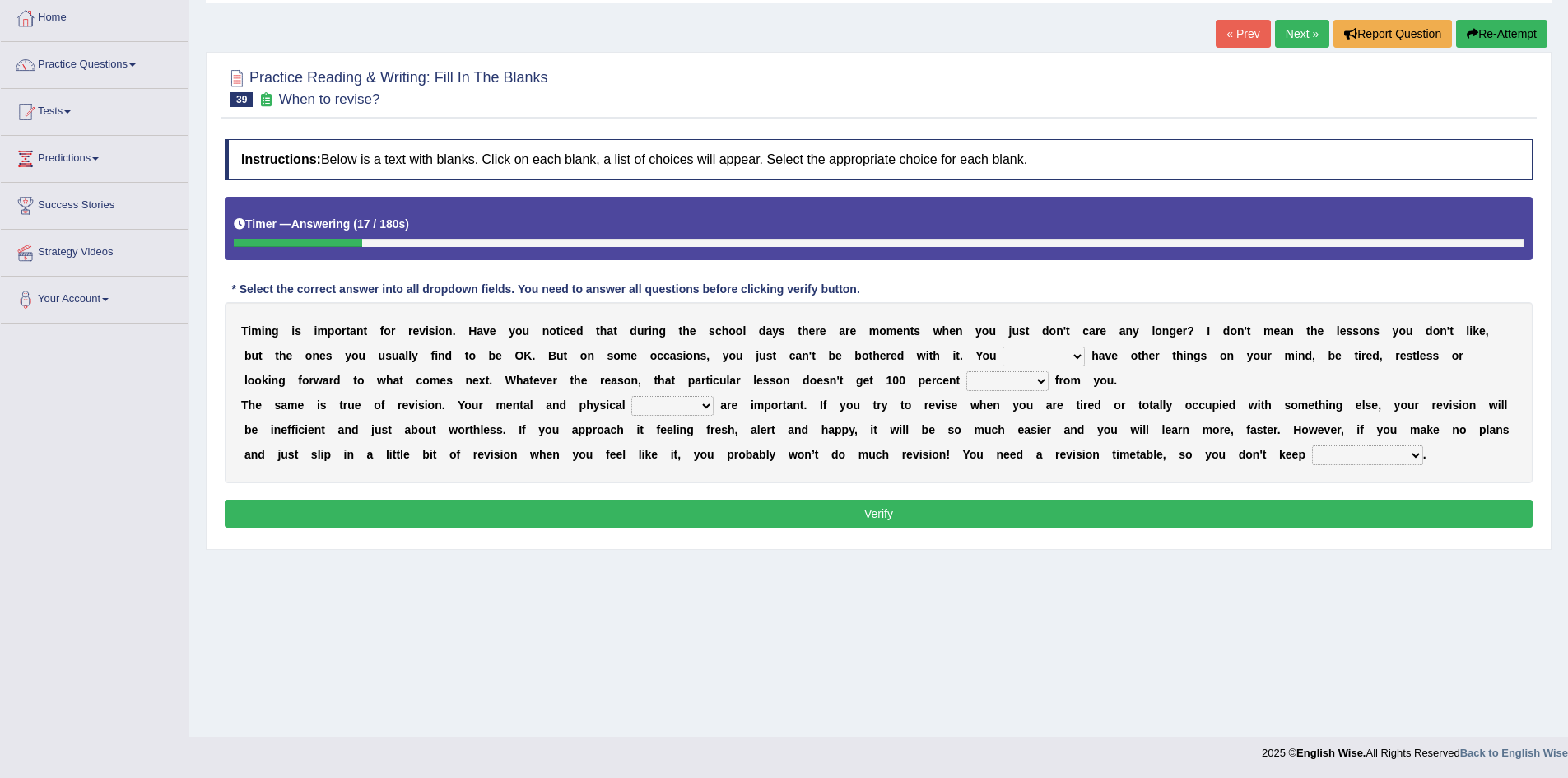
click at [1060, 353] on select "may can will must" at bounding box center [1043, 356] width 82 height 19
select select "may"
click at [1002, 346] on select "may can will must" at bounding box center [1043, 356] width 82 height 19
click at [1035, 382] on select "effect afford effort affect" at bounding box center [1007, 381] width 82 height 19
select select "effect"
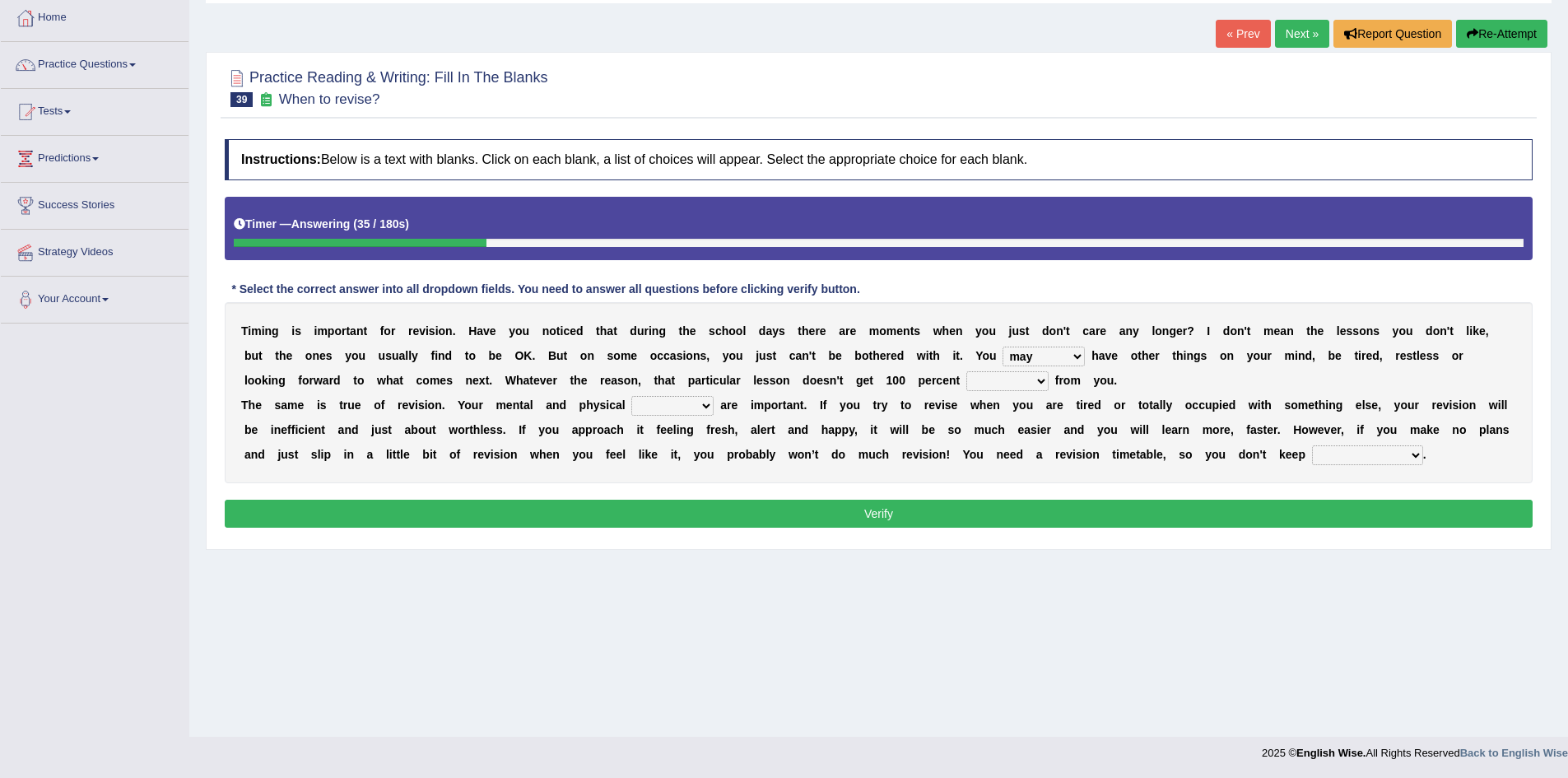
click at [966, 371] on select "effect afford effort affect" at bounding box center [1007, 381] width 82 height 19
click at [678, 408] on select "altitude strength attitudes talent" at bounding box center [672, 406] width 82 height 19
select select "strength"
click at [631, 396] on select "altitude strength attitudes talent" at bounding box center [672, 406] width 82 height 19
click at [707, 412] on select "altitude strength attitudes talent" at bounding box center [672, 406] width 82 height 19
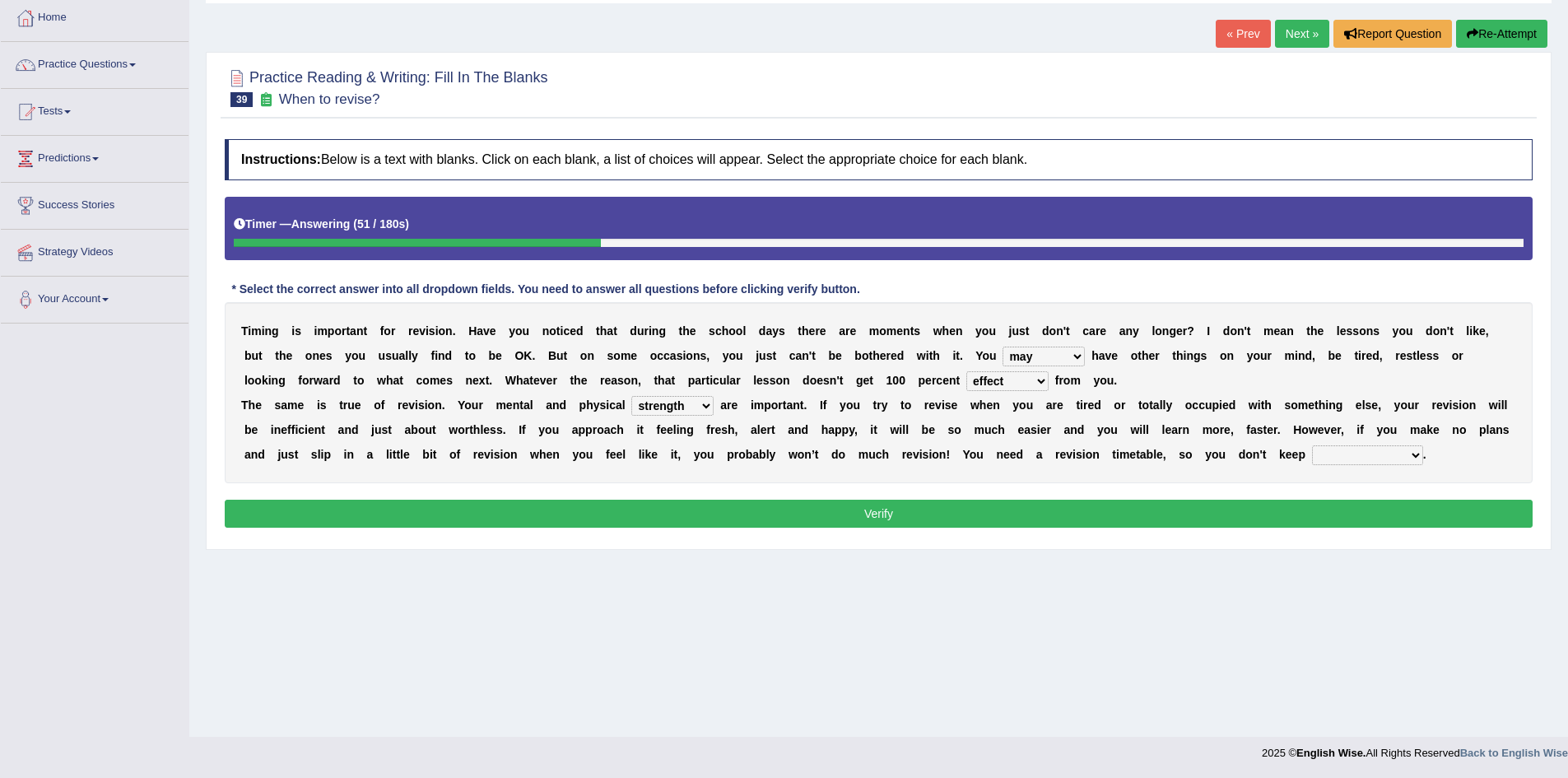
click at [775, 485] on div "Instructions: Below is a text with blanks. Click on each blank, a list of choic…" at bounding box center [878, 335] width 1316 height 410
click at [1400, 455] on select "stopping it from putting it off giving it out getting it wrong" at bounding box center [1367, 455] width 111 height 19
select select "stopping it from"
click at [1312, 445] on select "stopping it from putting it off giving it out getting it wrong" at bounding box center [1367, 455] width 111 height 19
click at [1347, 517] on button "Verify" at bounding box center [878, 514] width 1308 height 28
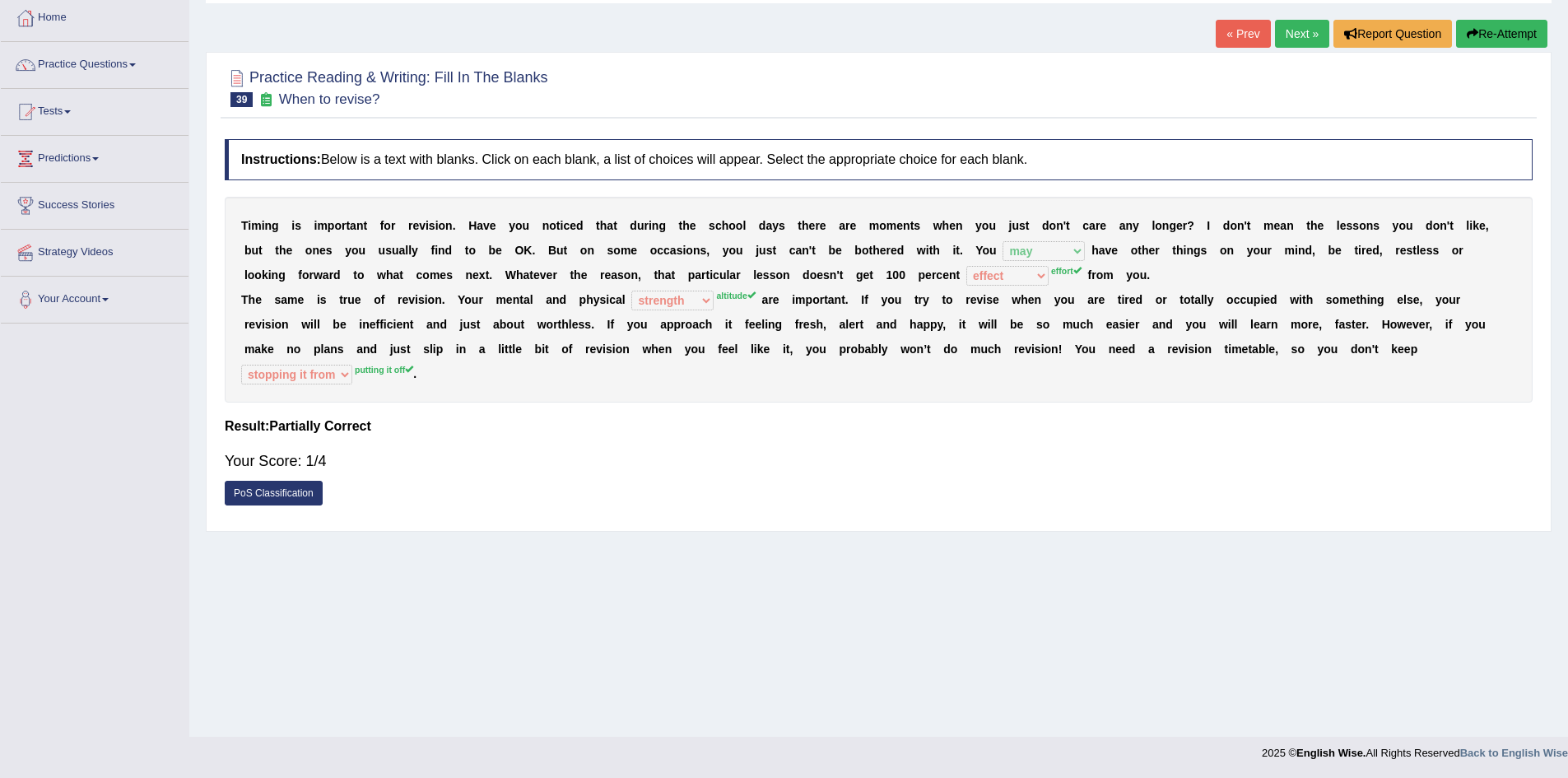
click at [1468, 34] on icon "button" at bounding box center [1473, 33] width 11 height 11
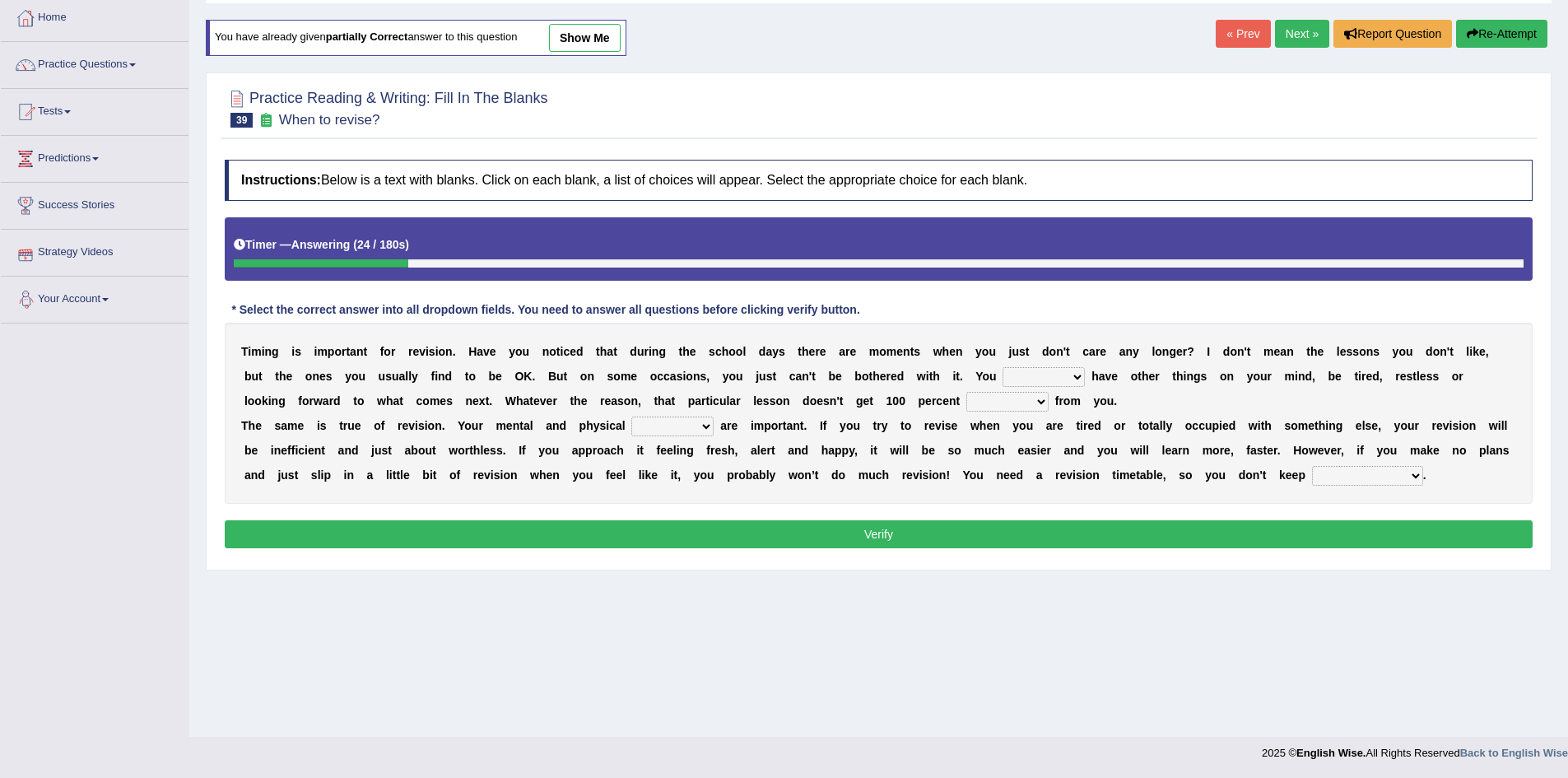
click at [1061, 375] on select "may can will must" at bounding box center [1043, 377] width 82 height 19
select select "may"
click at [1002, 368] on select "may can will must" at bounding box center [1043, 377] width 82 height 19
click at [657, 430] on select "altitude strength attitudes talent" at bounding box center [672, 426] width 82 height 19
select select "altitude"
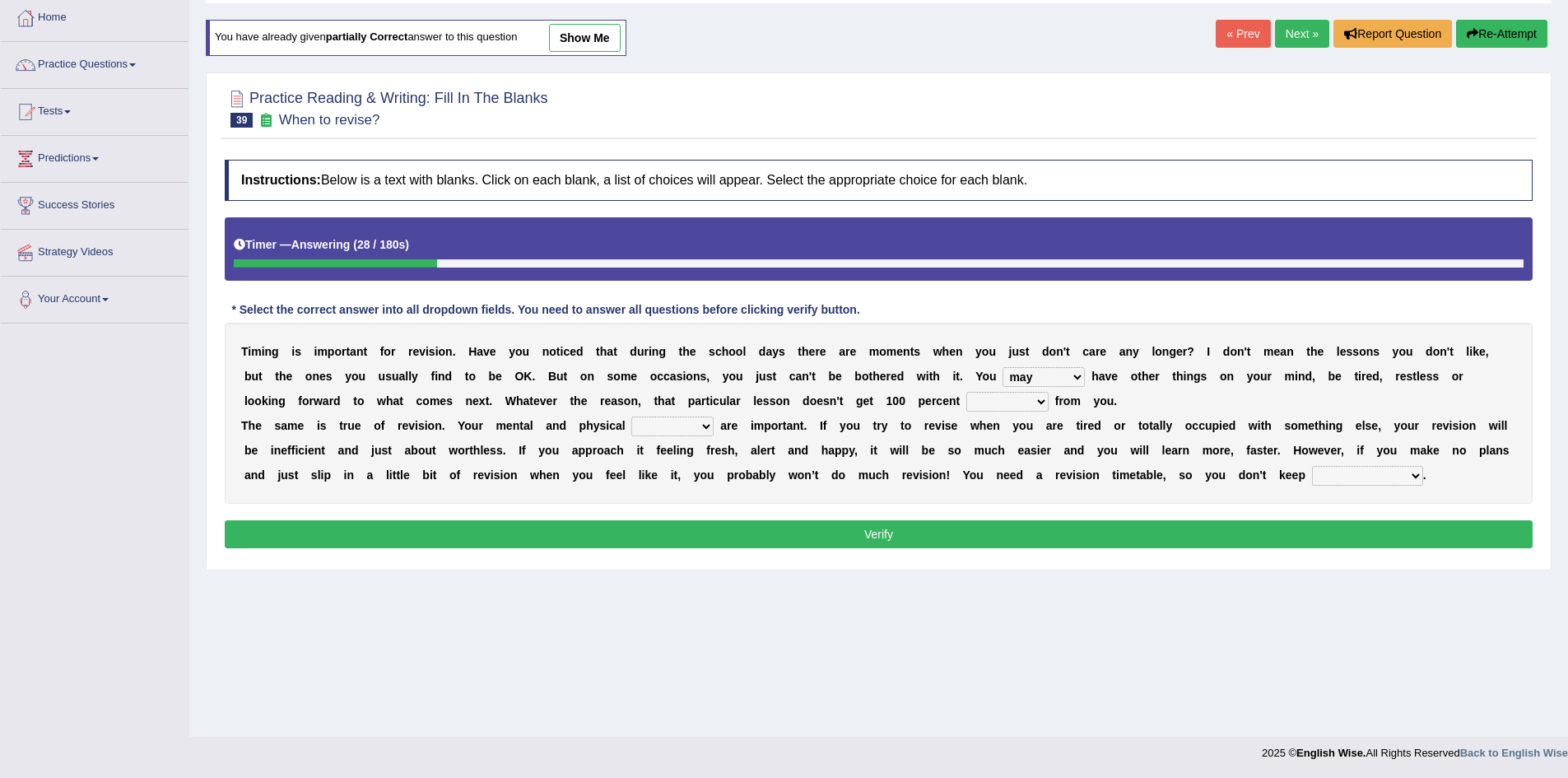
click at [631, 417] on select "altitude strength attitudes talent" at bounding box center [672, 426] width 82 height 19
click at [1017, 390] on div "T i m i n g i s i m p o r t a n t f o r r e v i s i o n . H a v e y o u n o t i…" at bounding box center [878, 414] width 1308 height 182
click at [1012, 400] on select "effect afford effort affect" at bounding box center [1007, 401] width 82 height 19
select select "effort"
click at [966, 392] on select "effect afford effort affect" at bounding box center [1007, 401] width 82 height 19
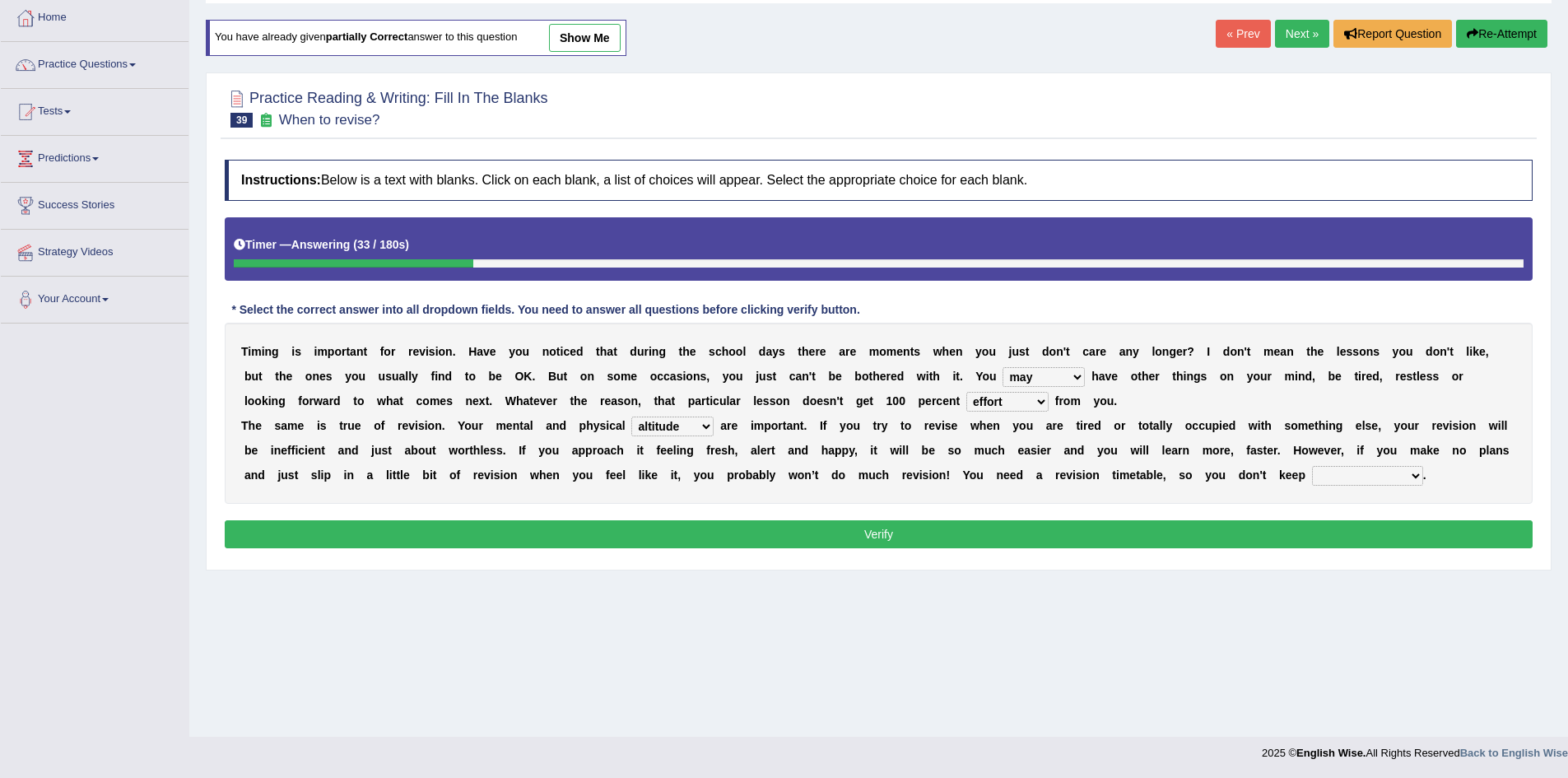
click at [1349, 484] on select "stopping it from putting it off giving it out getting it wrong" at bounding box center [1367, 475] width 111 height 19
select select "putting it off"
click at [1312, 466] on select "stopping it from putting it off giving it out getting it wrong" at bounding box center [1367, 475] width 111 height 19
click at [1335, 539] on button "Verify" at bounding box center [878, 534] width 1308 height 28
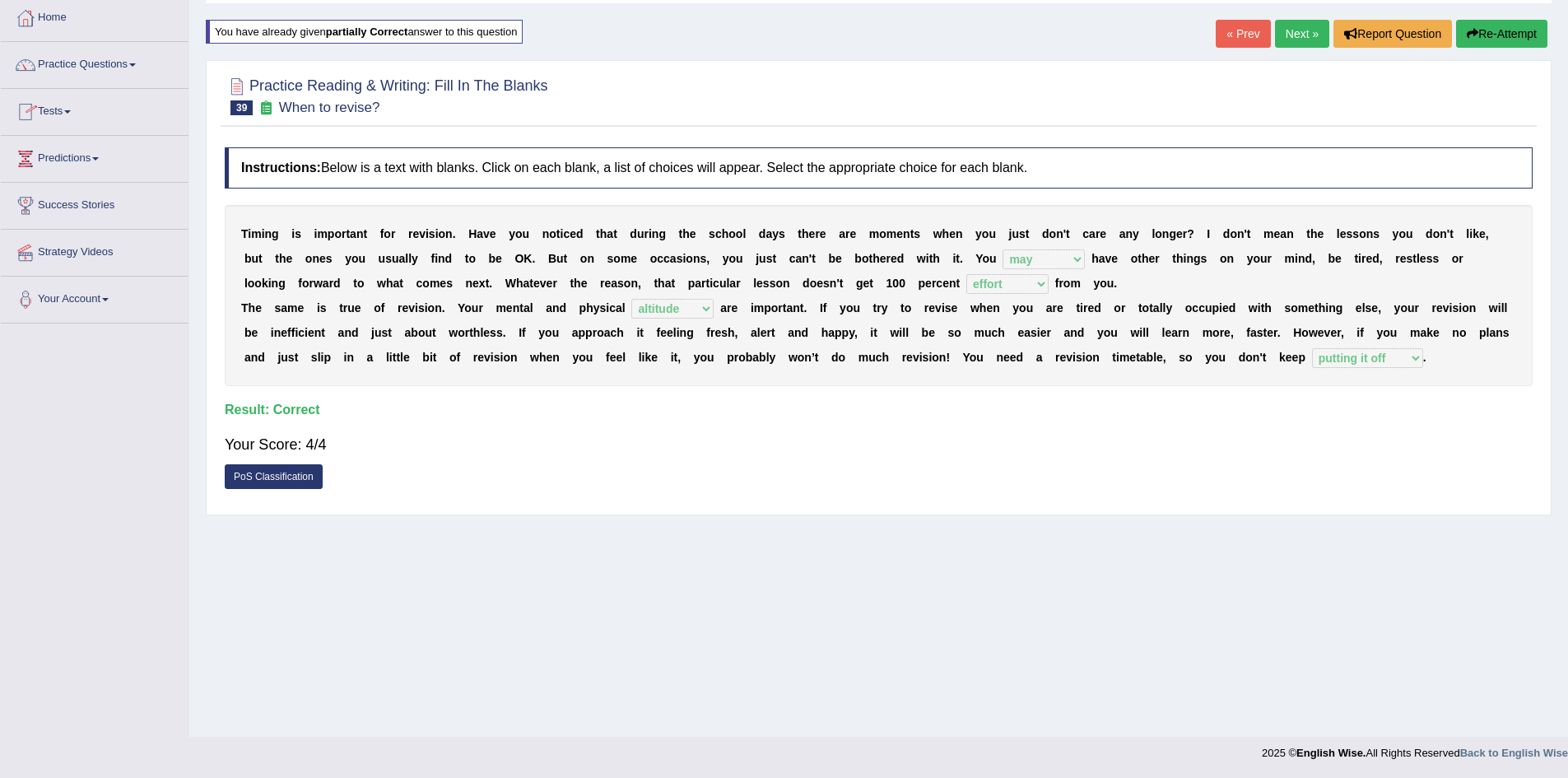
click at [1264, 29] on link "« Prev" at bounding box center [1242, 33] width 55 height 28
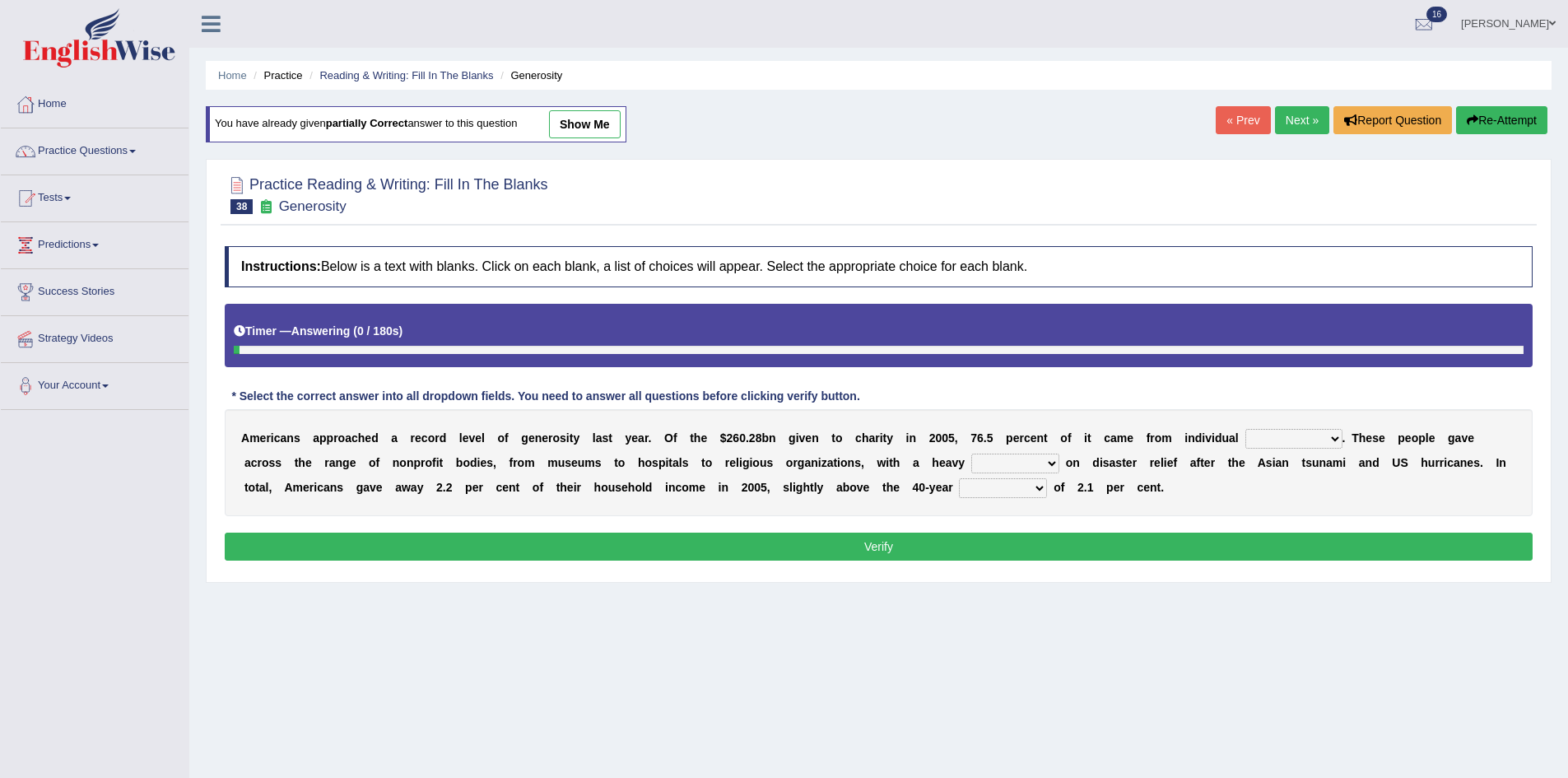
click at [1286, 120] on link "Next »" at bounding box center [1301, 120] width 55 height 28
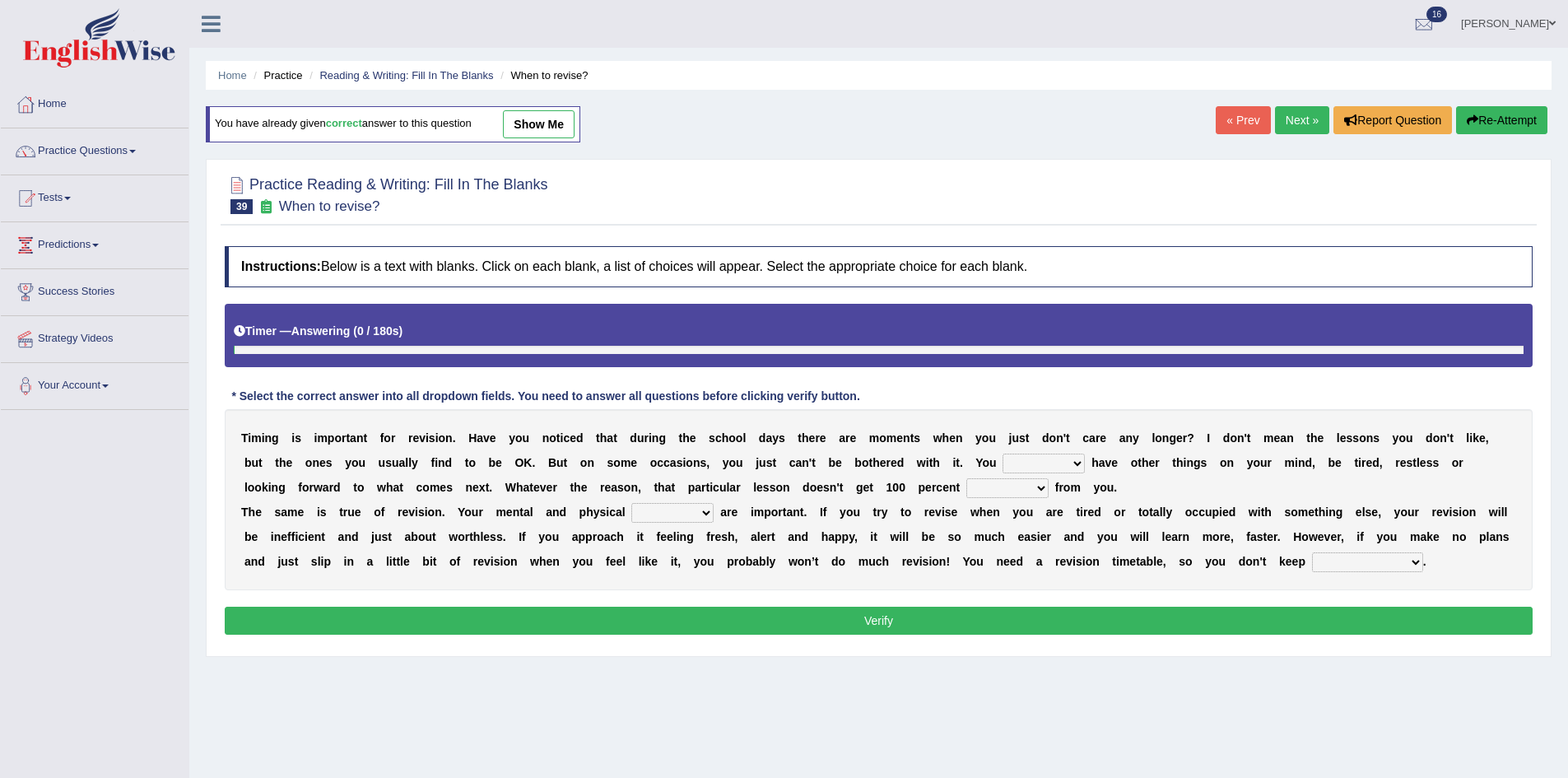
click at [1299, 125] on link "Next »" at bounding box center [1301, 120] width 55 height 28
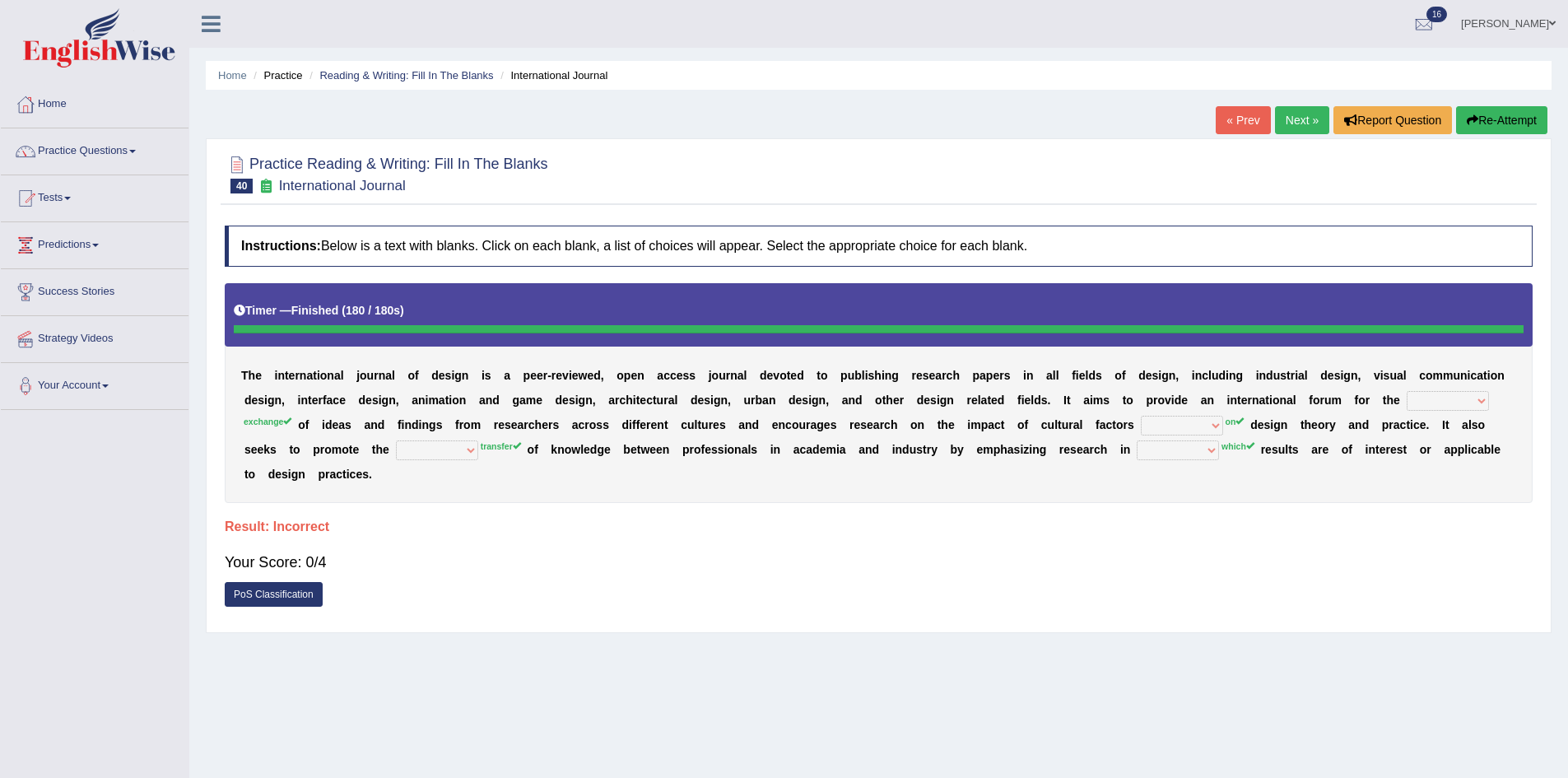
click at [1504, 122] on button "Re-Attempt" at bounding box center [1501, 120] width 92 height 28
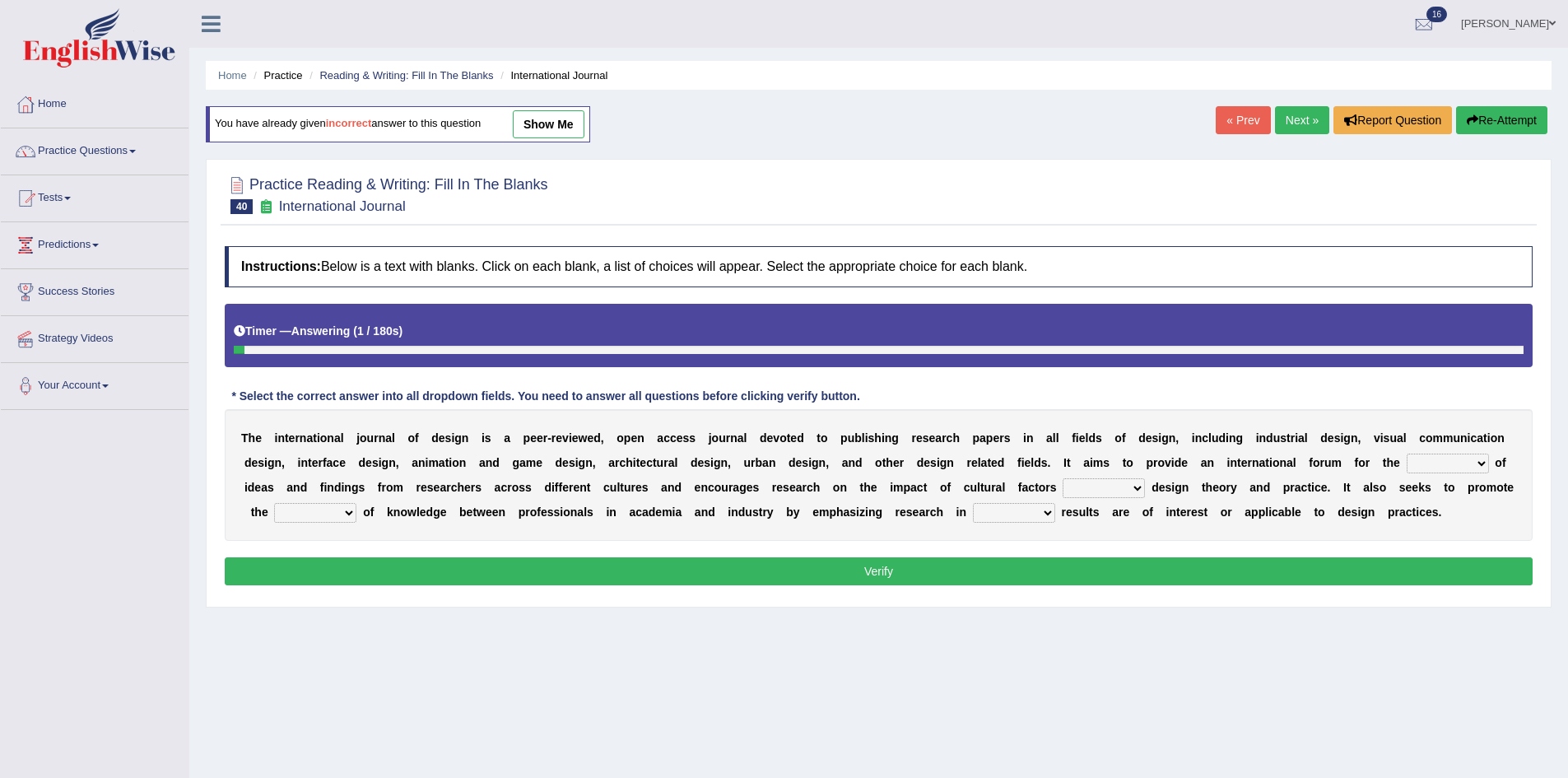
click at [1437, 469] on select "infliction change exchange occurence" at bounding box center [1448, 463] width 82 height 19
select select "exchange"
click at [1407, 454] on select "infliction change exchange occurence" at bounding box center [1448, 463] width 82 height 19
click at [1092, 494] on select "on without inside at" at bounding box center [1103, 488] width 82 height 19
select select "on"
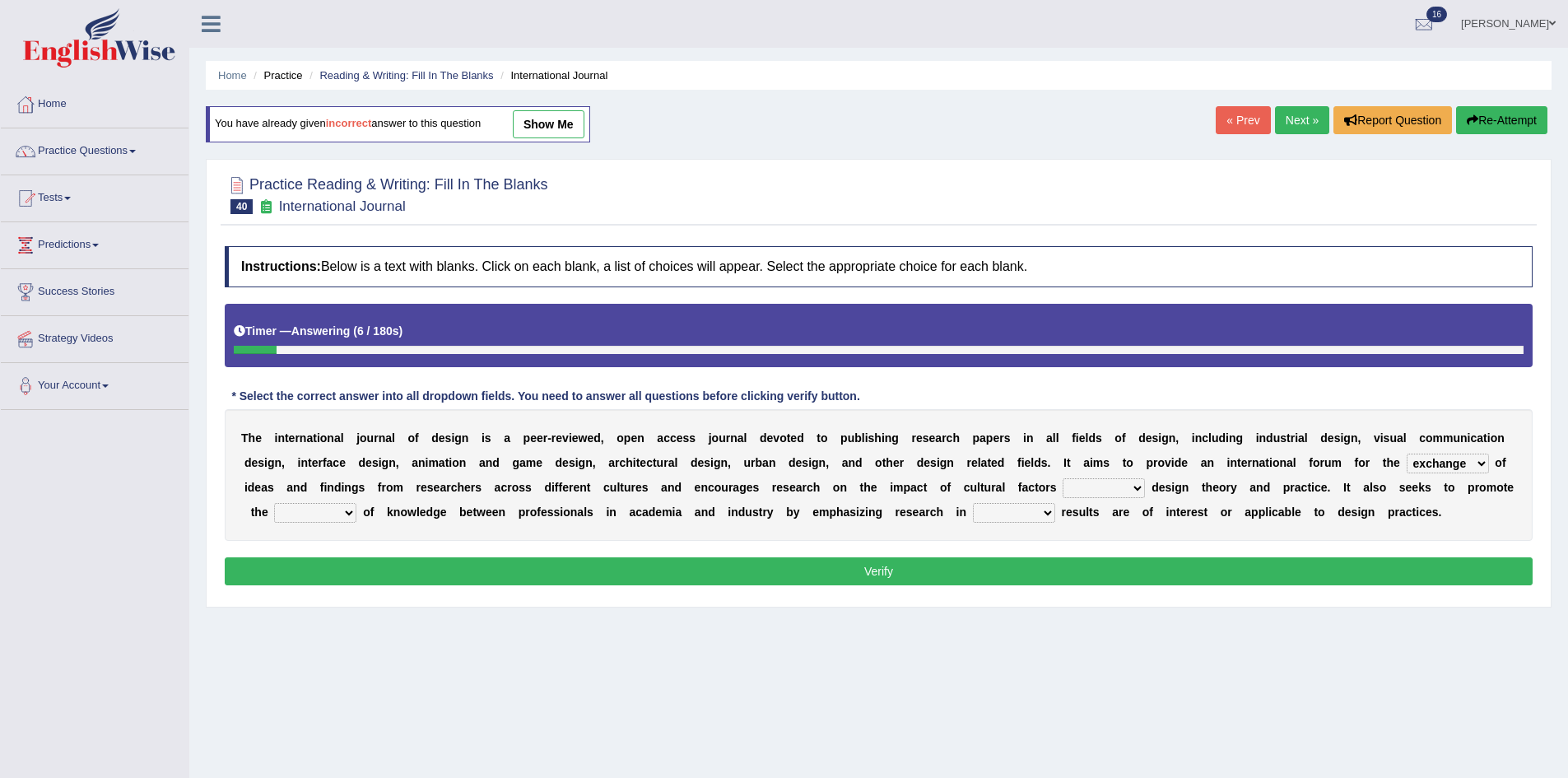
click at [1063, 479] on select "on without inside at" at bounding box center [1103, 488] width 82 height 19
click at [317, 509] on select "overlap transplant transfer estimation" at bounding box center [315, 512] width 82 height 19
select select "transfer"
click at [274, 503] on select "overlap transplant transfer estimation" at bounding box center [315, 512] width 82 height 19
click at [1028, 514] on select "the which that what" at bounding box center [1014, 512] width 82 height 19
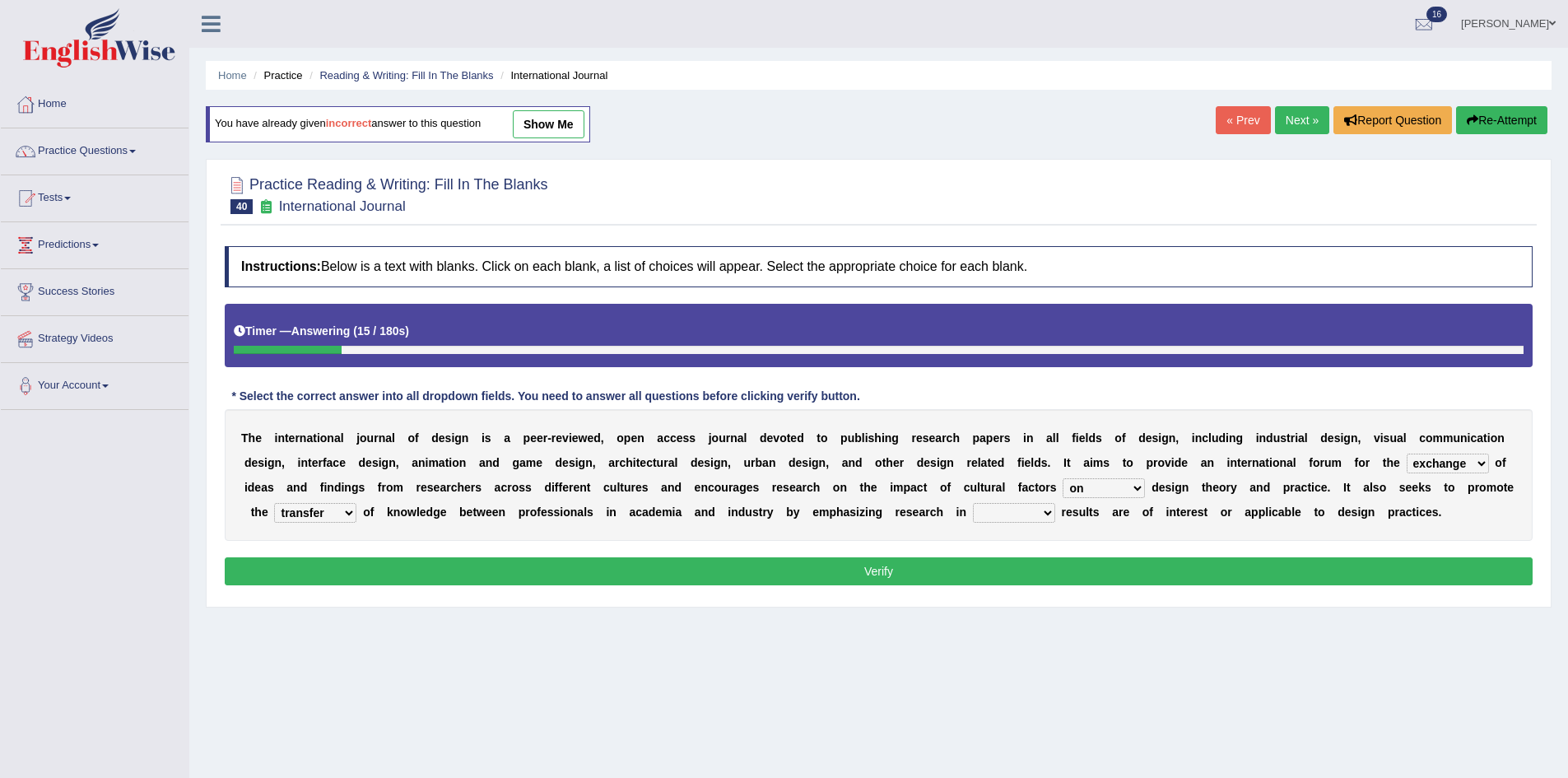
select select "which"
click at [973, 503] on select "the which that what" at bounding box center [1014, 512] width 82 height 19
click at [1123, 561] on button "Verify" at bounding box center [878, 571] width 1308 height 28
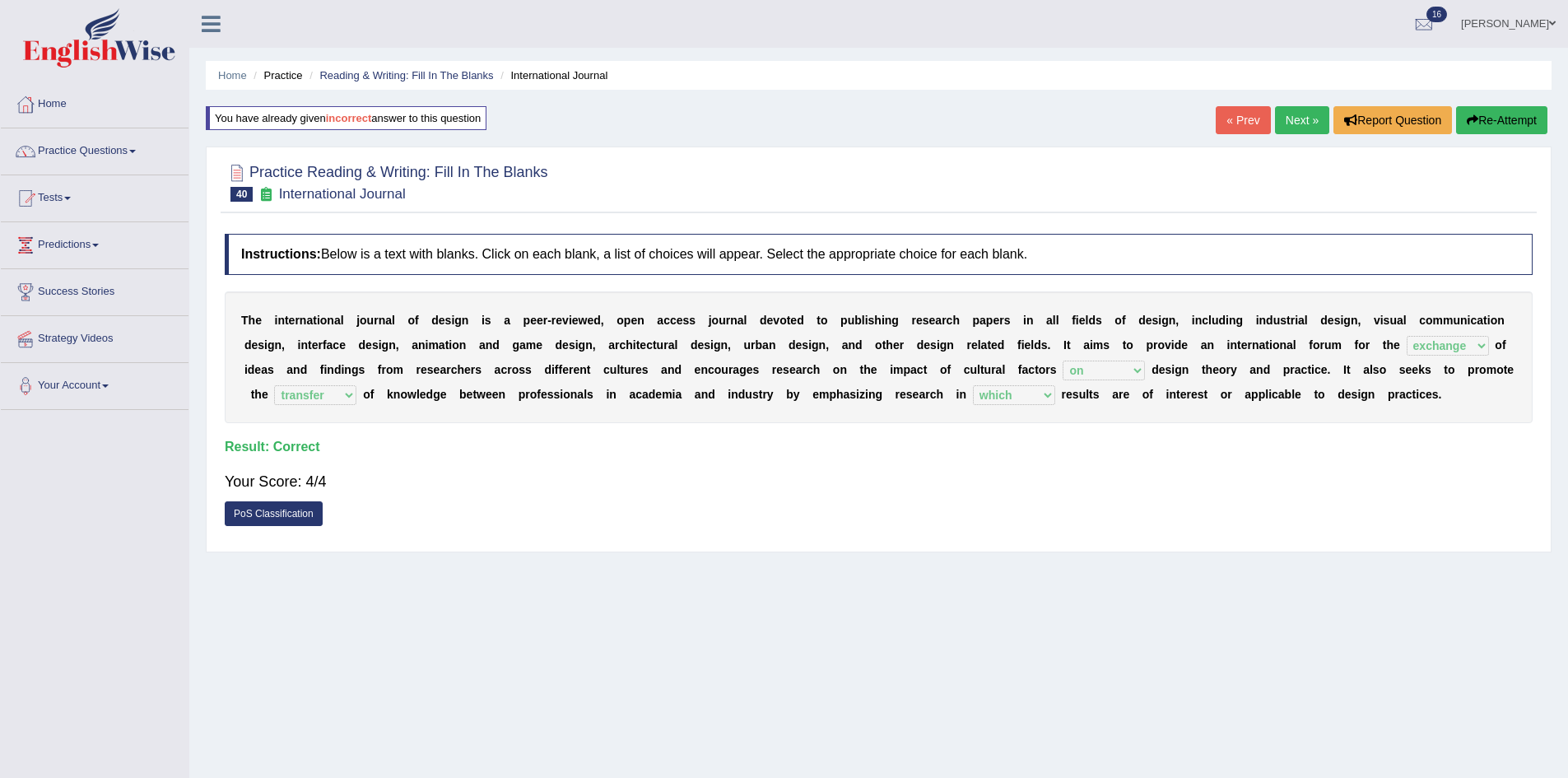
click at [1290, 112] on link "Next »" at bounding box center [1301, 120] width 55 height 28
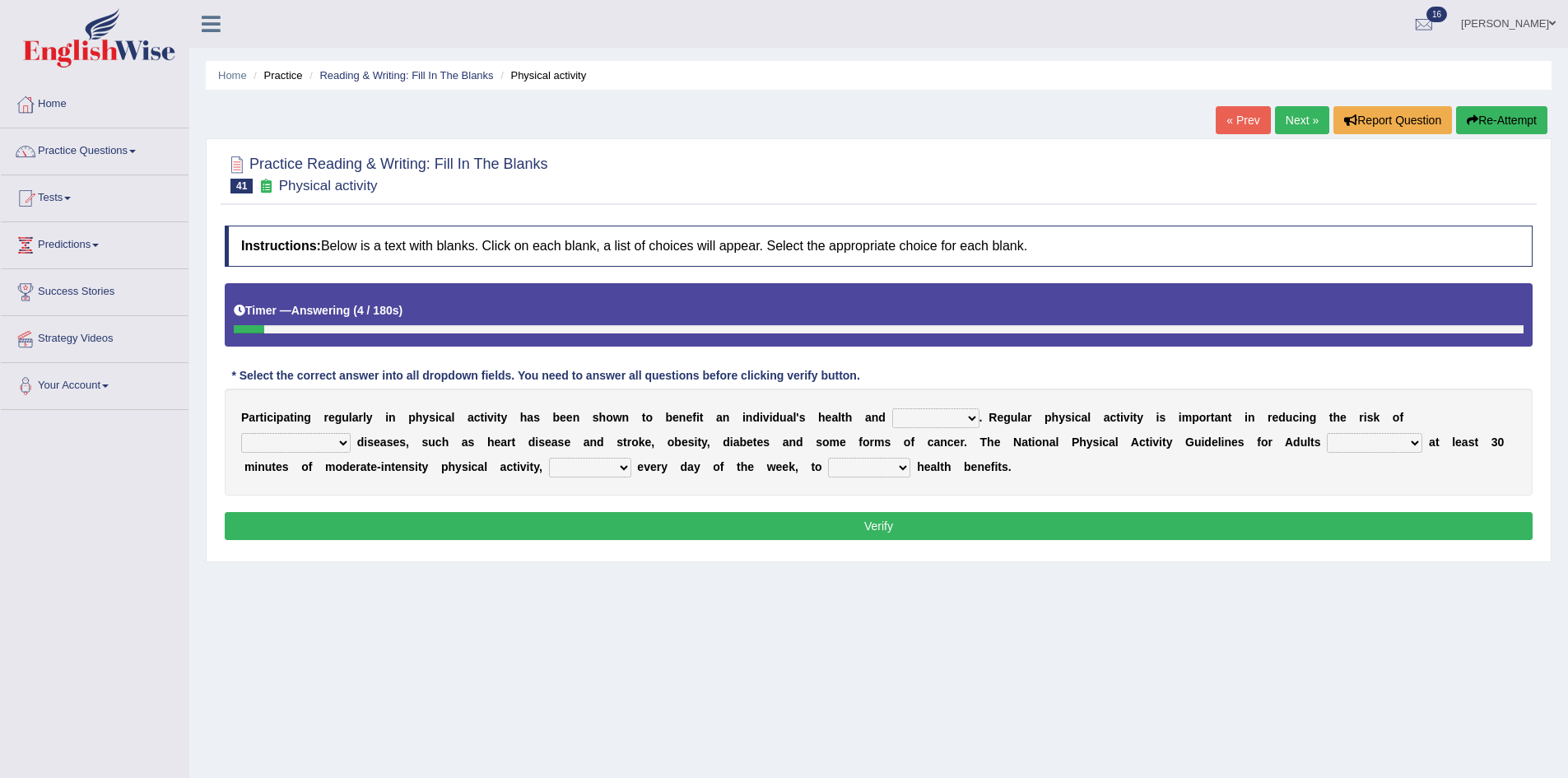
click at [911, 418] on select "values immortality expectation wellbeing" at bounding box center [936, 418] width 87 height 19
select select "wellbeing"
click at [892, 408] on select "values immortality expectation wellbeing" at bounding box center [936, 418] width 87 height 19
